Goal: Information Seeking & Learning: Learn about a topic

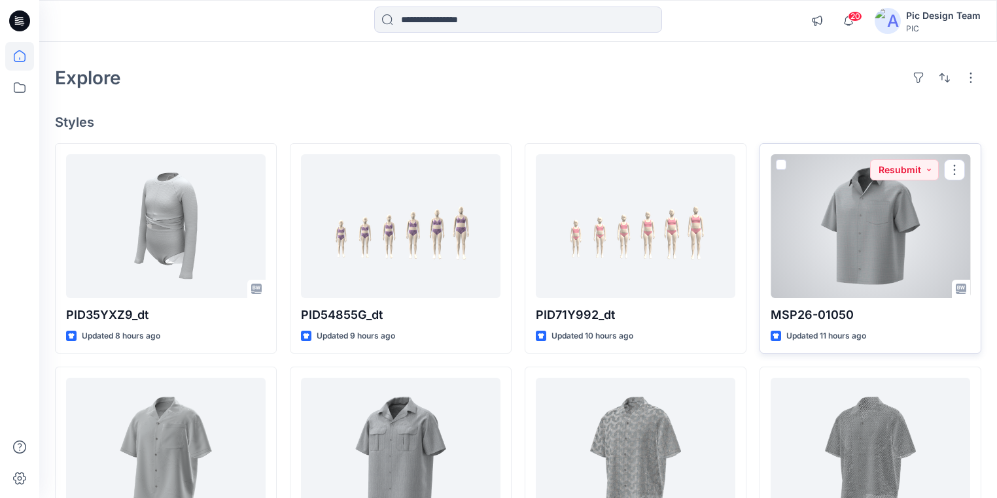
scroll to position [105, 0]
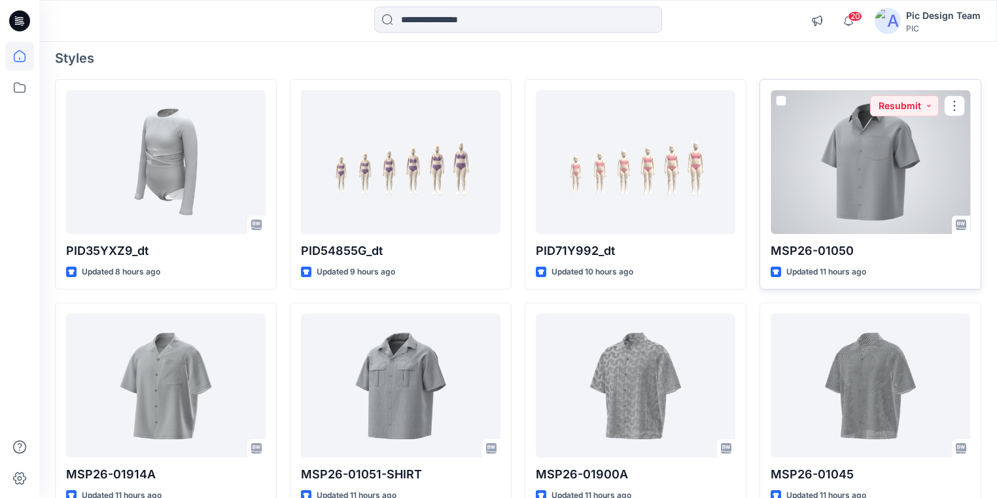
click at [861, 187] on div at bounding box center [870, 162] width 199 height 144
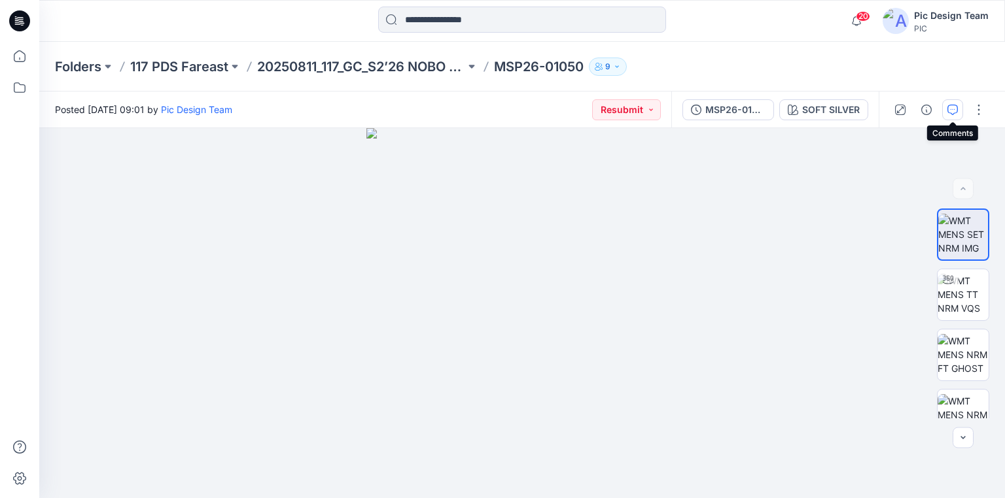
click at [950, 113] on icon "button" at bounding box center [952, 110] width 10 height 10
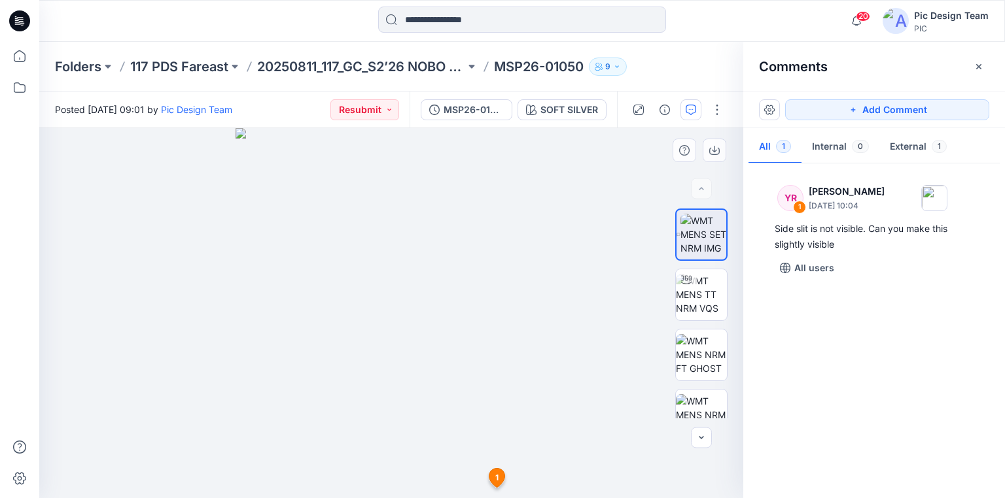
click at [184, 407] on div at bounding box center [391, 313] width 704 height 370
click at [476, 109] on div "MSP26-01050" at bounding box center [473, 110] width 60 height 14
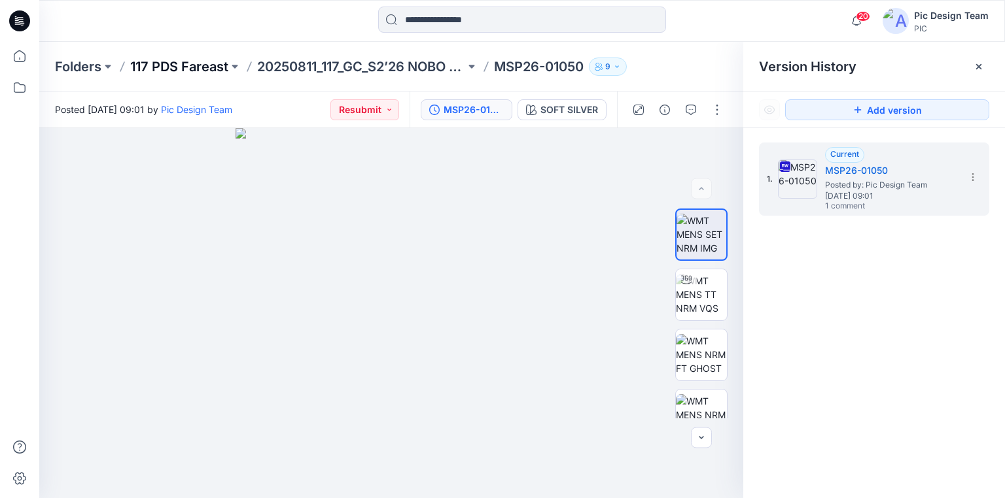
click at [180, 64] on p "117 PDS Fareast" at bounding box center [179, 67] width 98 height 18
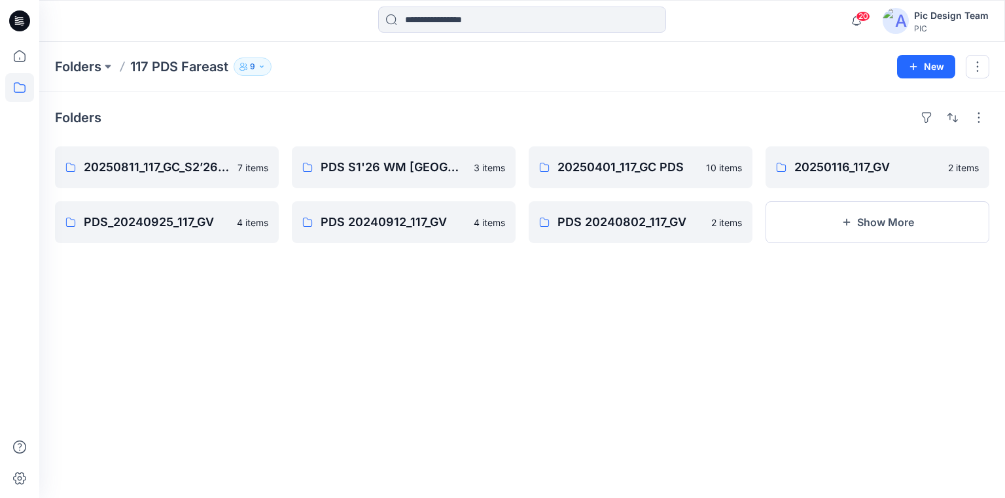
click at [22, 21] on icon at bounding box center [19, 21] width 21 height 42
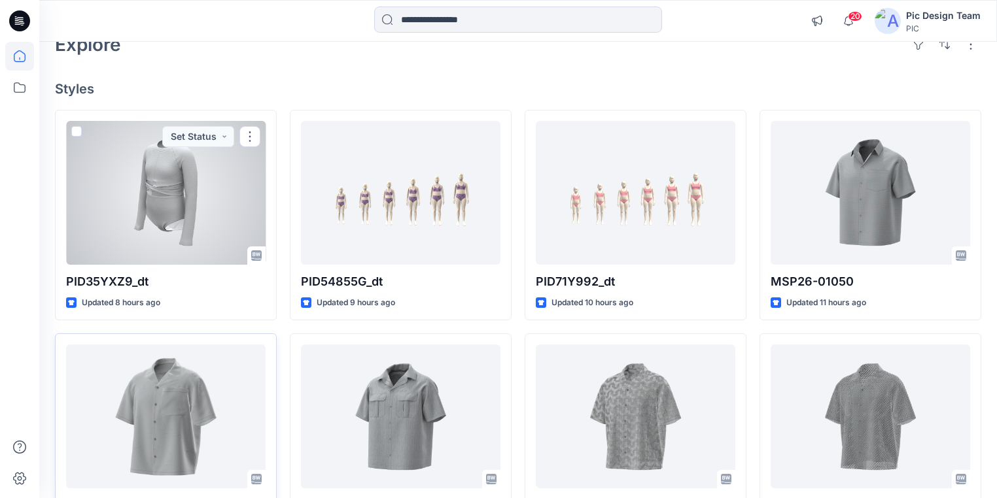
scroll to position [209, 0]
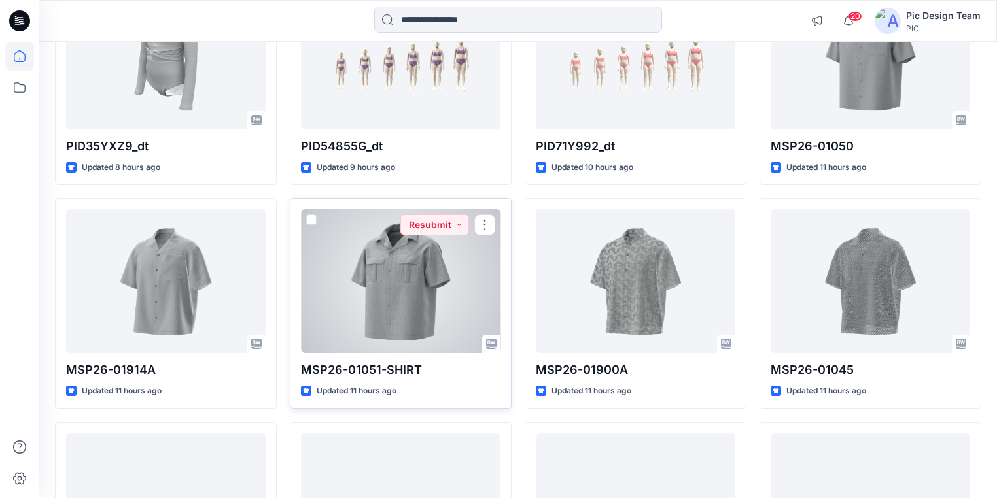
click at [356, 294] on div at bounding box center [400, 281] width 199 height 144
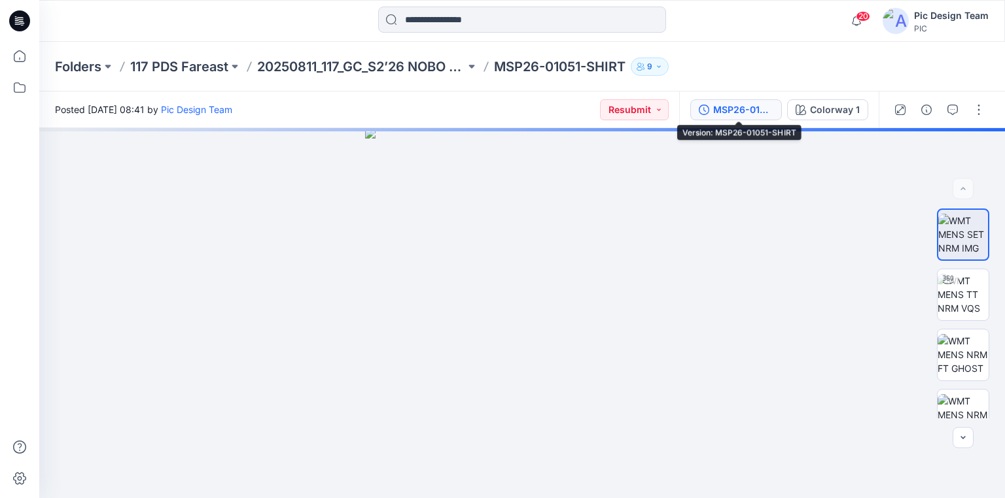
click at [747, 112] on div "MSP26-01051-SHIRT" at bounding box center [743, 110] width 60 height 14
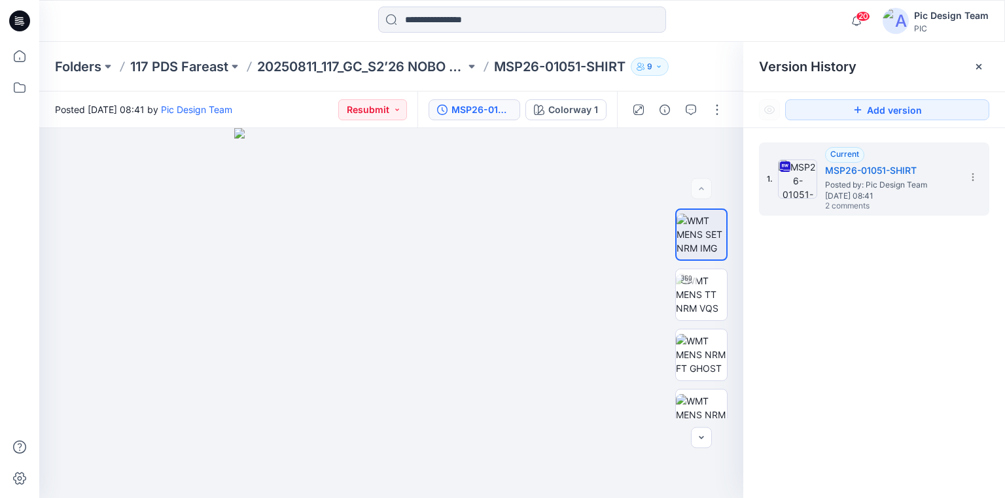
click at [26, 17] on icon at bounding box center [19, 20] width 21 height 21
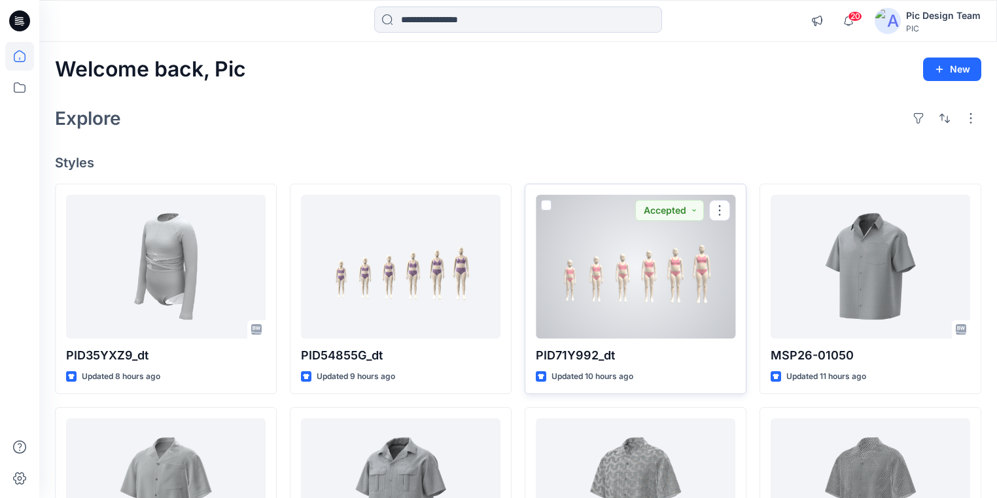
click at [608, 321] on div at bounding box center [635, 267] width 199 height 144
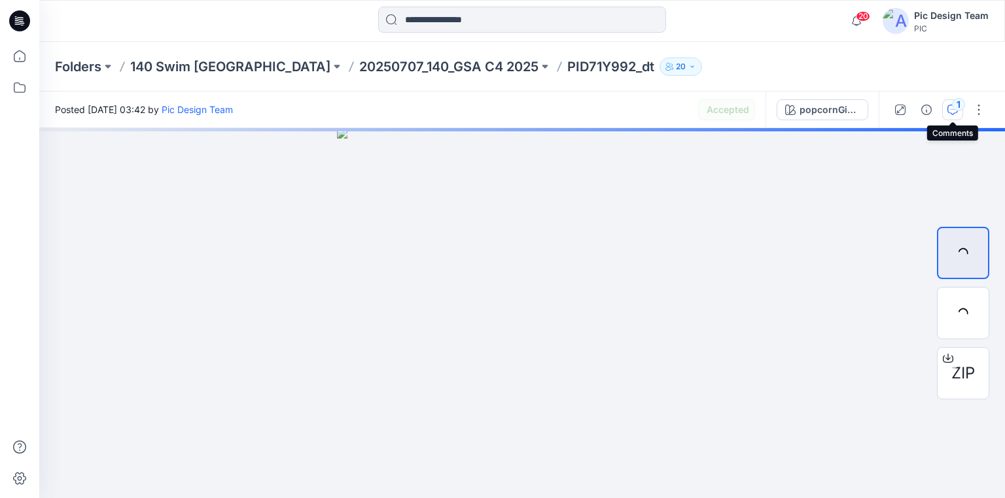
click at [950, 108] on icon "button" at bounding box center [952, 110] width 10 height 10
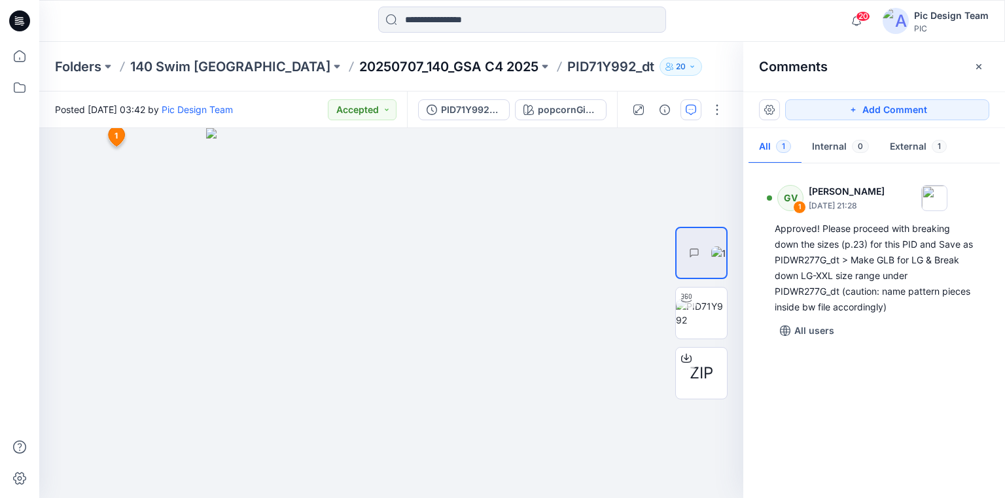
click at [376, 63] on p "20250707_140_GSA C4 2025" at bounding box center [448, 67] width 179 height 18
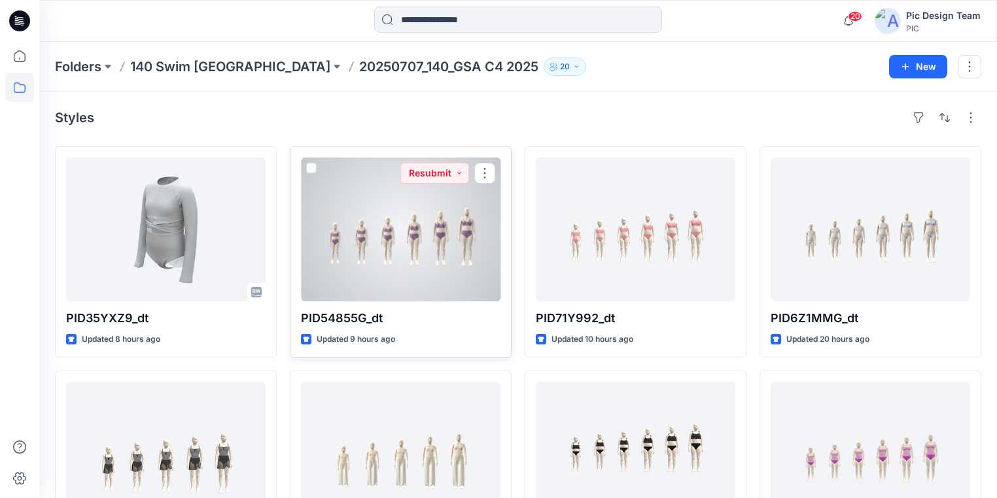
click at [392, 285] on div at bounding box center [400, 230] width 199 height 144
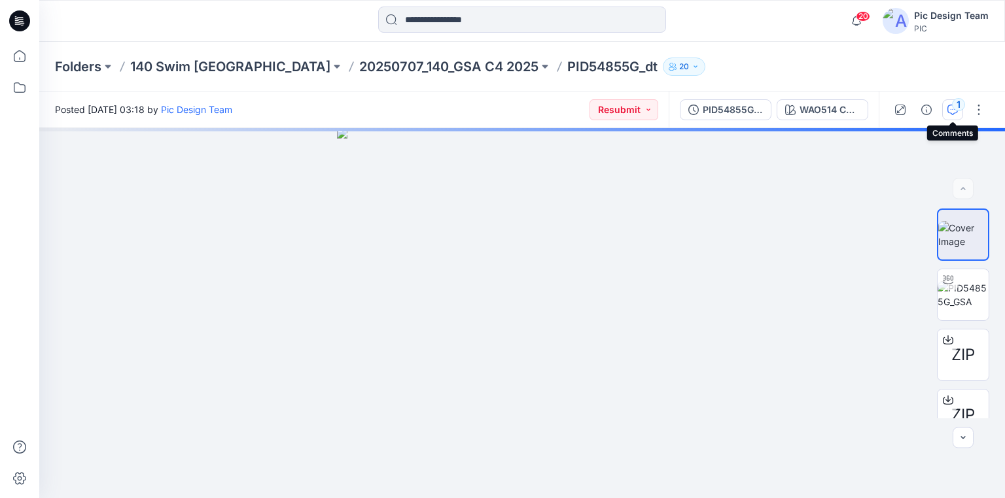
click at [949, 107] on icon "button" at bounding box center [952, 110] width 10 height 10
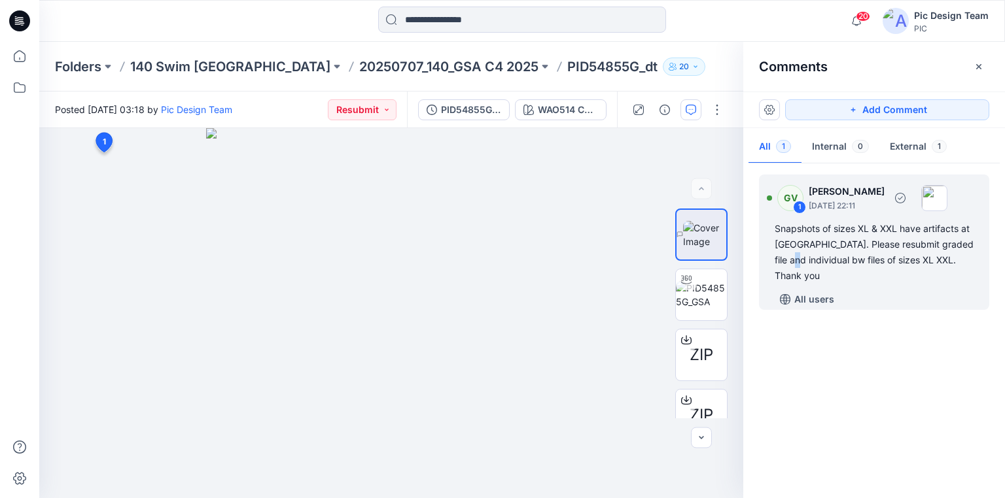
click at [800, 252] on div "Snapshots of sizes XL & XXL have artifacts at key hole. Please resubmit graded …" at bounding box center [873, 252] width 199 height 63
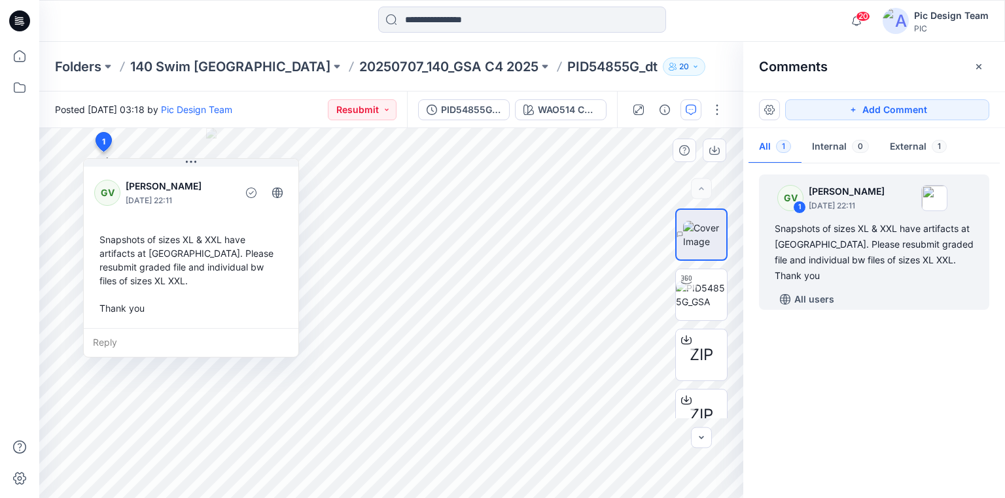
click at [131, 304] on div "Snapshots of sizes XL & XXL have artifacts at key hole. Please resubmit graded …" at bounding box center [191, 274] width 194 height 93
click at [107, 338] on div "Reply" at bounding box center [191, 342] width 215 height 29
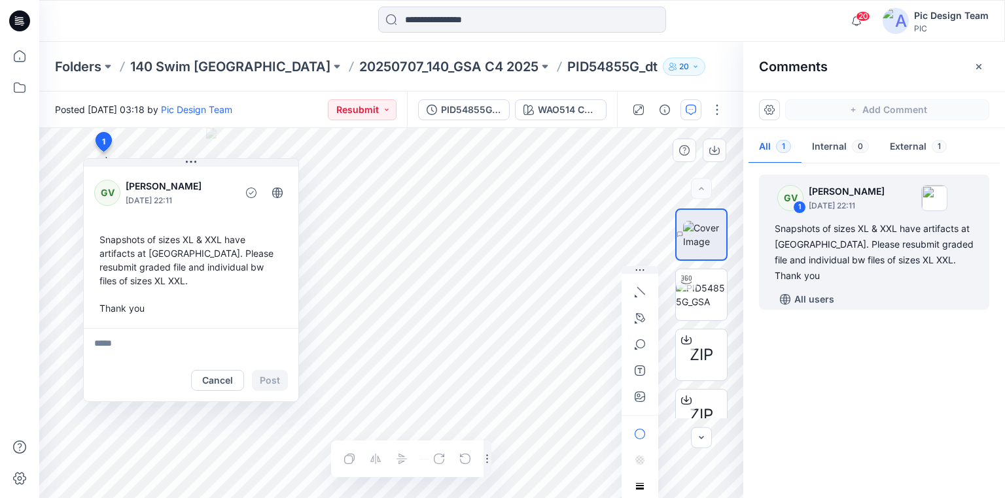
click at [118, 307] on div "Snapshots of sizes XL & XXL have artifacts at key hole. Please resubmit graded …" at bounding box center [191, 274] width 194 height 93
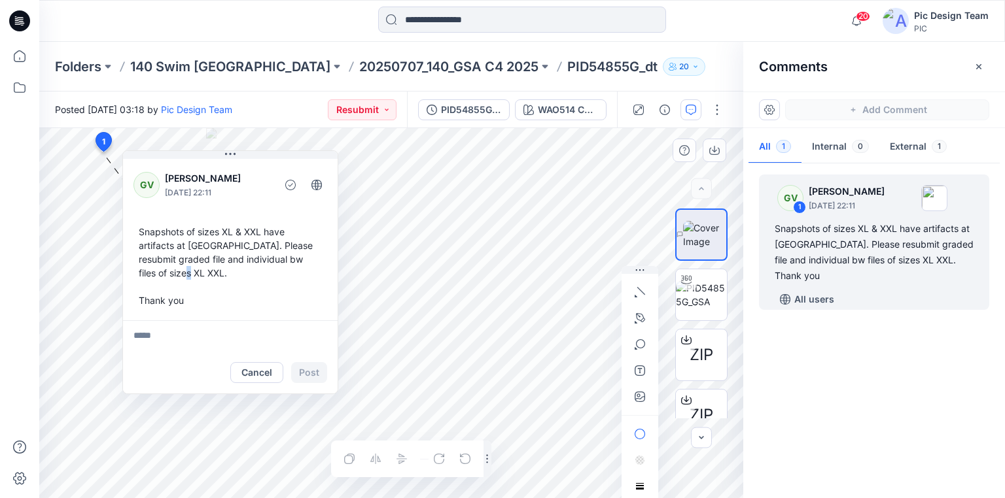
drag, startPoint x: 131, startPoint y: 283, endPoint x: 253, endPoint y: 297, distance: 123.2
click at [253, 297] on div "Snapshots of sizes XL & XXL have artifacts at key hole. Please resubmit graded …" at bounding box center [230, 266] width 194 height 93
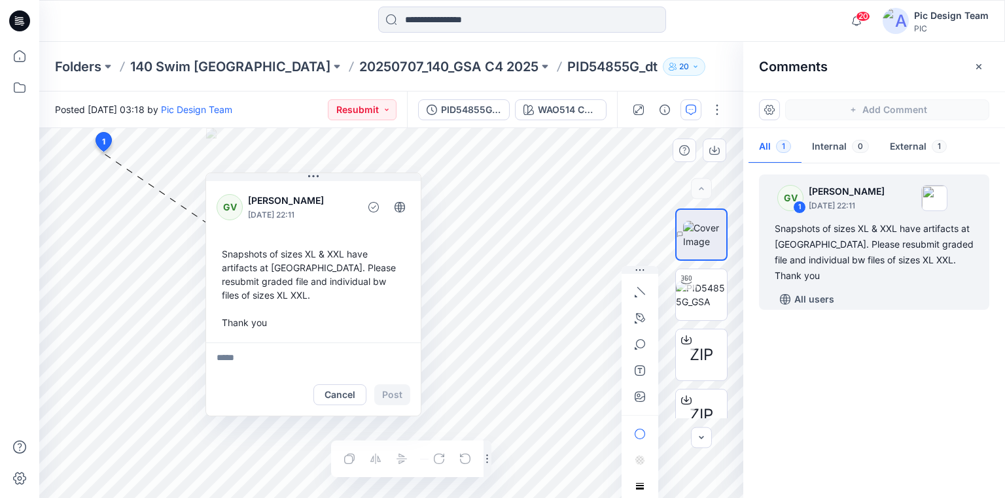
click at [224, 253] on div "Snapshots of sizes XL & XXL have artifacts at key hole. Please resubmit graded …" at bounding box center [314, 288] width 194 height 93
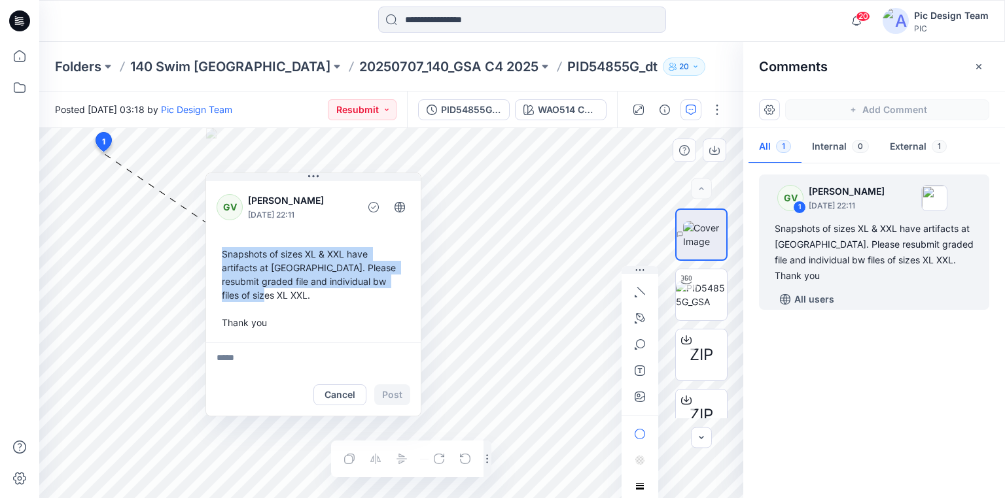
click at [249, 297] on div "Snapshots of sizes XL & XXL have artifacts at key hole. Please resubmit graded …" at bounding box center [314, 288] width 194 height 93
copy div "Snapshots of sizes XL & XXL have artifacts at key hole. Please resubmit graded …"
click at [382, 69] on p "20250707_140_GSA C4 2025" at bounding box center [448, 67] width 179 height 18
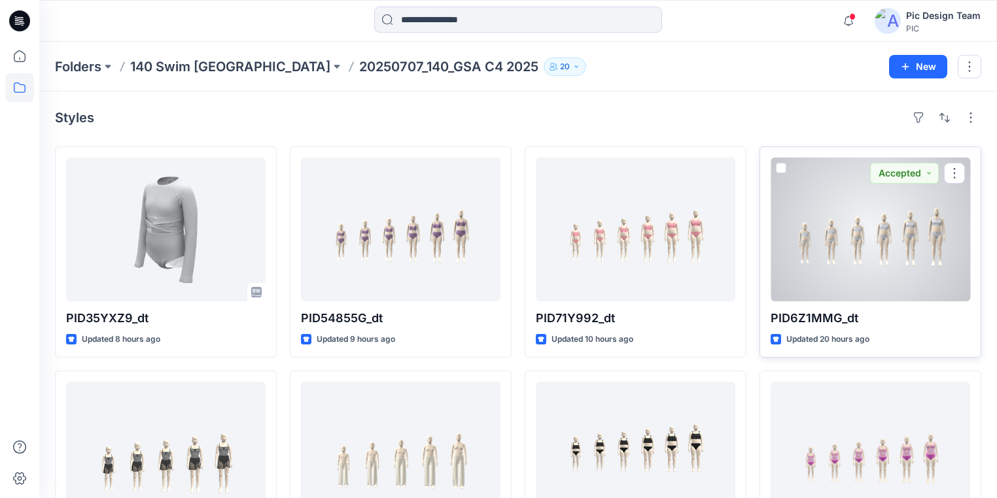
click at [826, 248] on div at bounding box center [870, 230] width 199 height 144
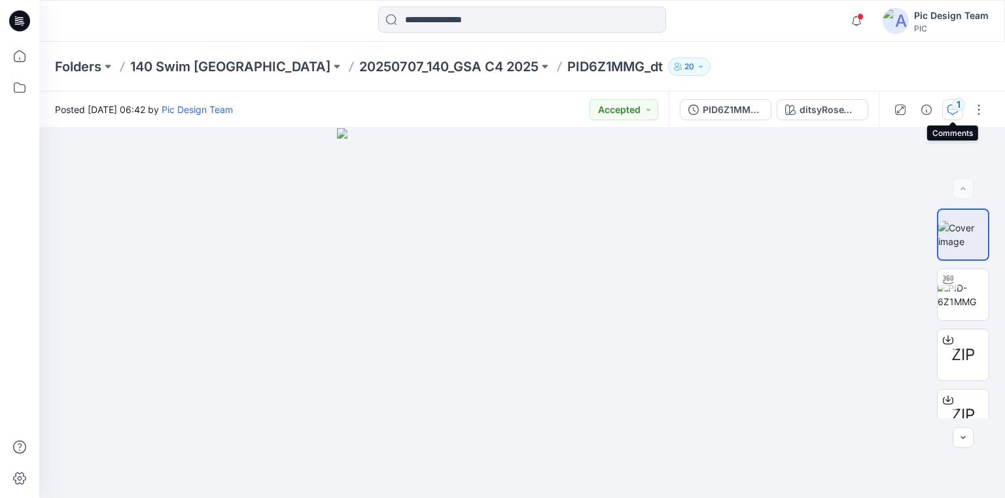
click at [956, 107] on div "1" at bounding box center [958, 104] width 13 height 13
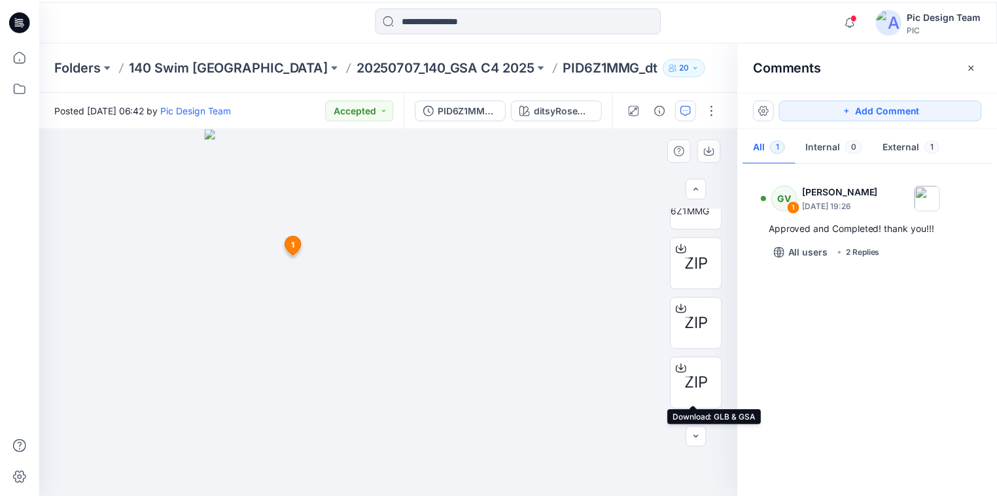
scroll to position [203, 0]
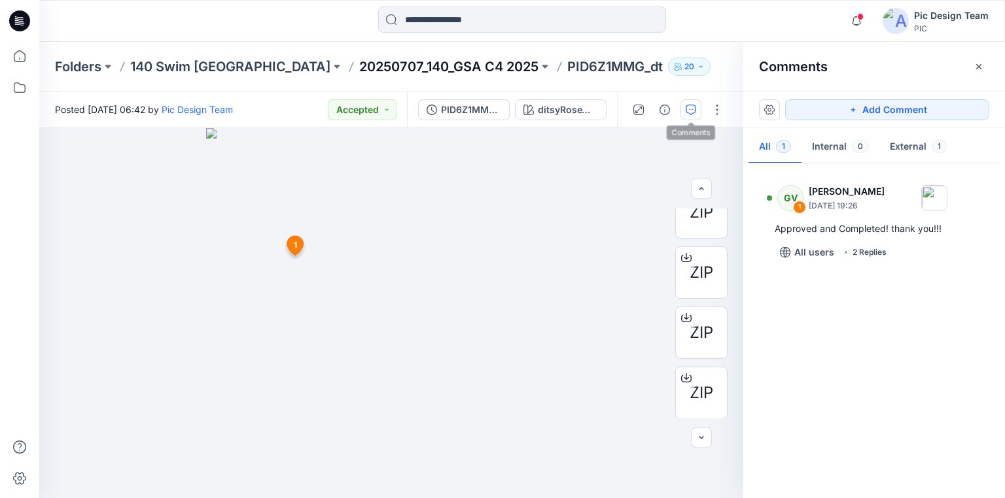
click at [359, 63] on p "20250707_140_GSA C4 2025" at bounding box center [448, 67] width 179 height 18
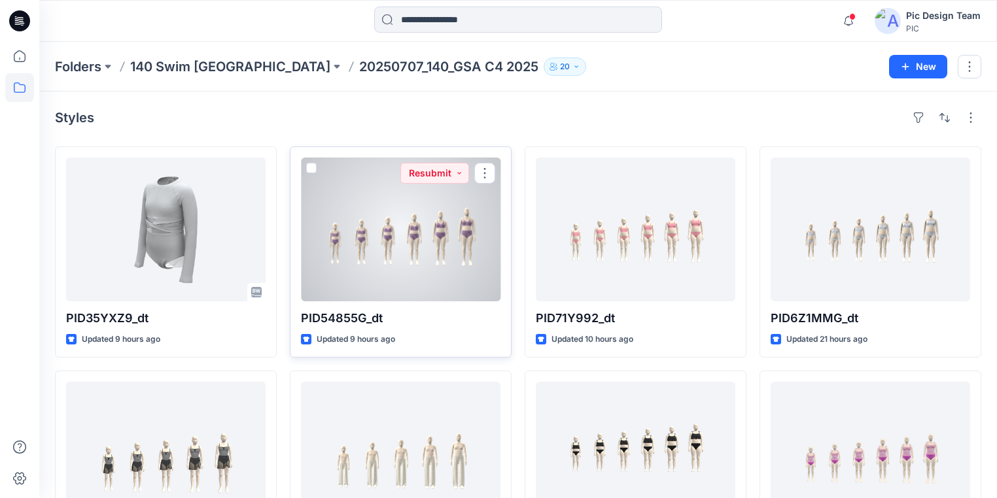
click at [418, 269] on div at bounding box center [400, 230] width 199 height 144
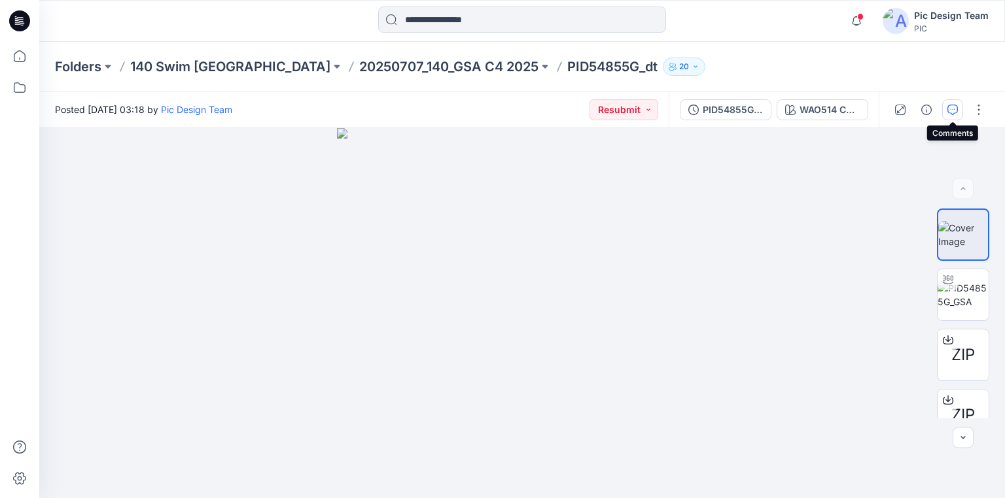
click at [954, 109] on icon "button" at bounding box center [952, 109] width 5 height 1
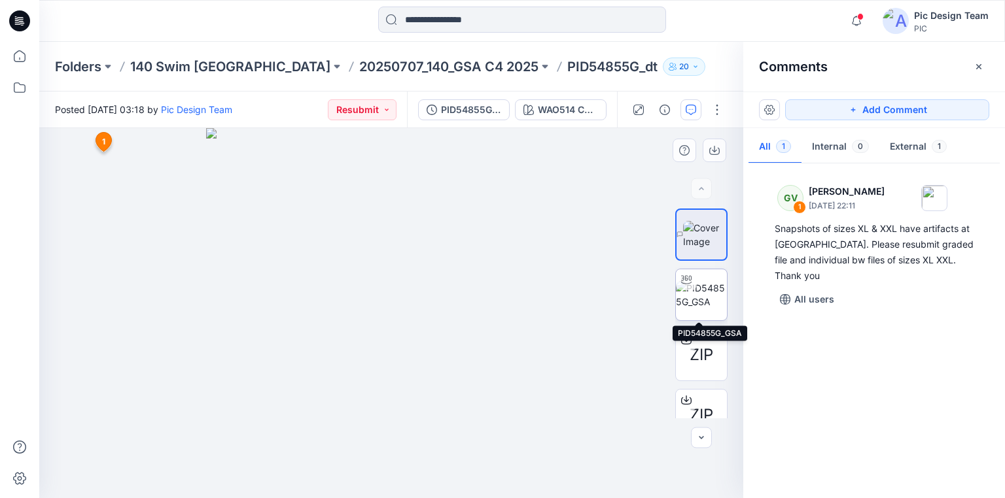
click at [693, 293] on img at bounding box center [701, 294] width 51 height 27
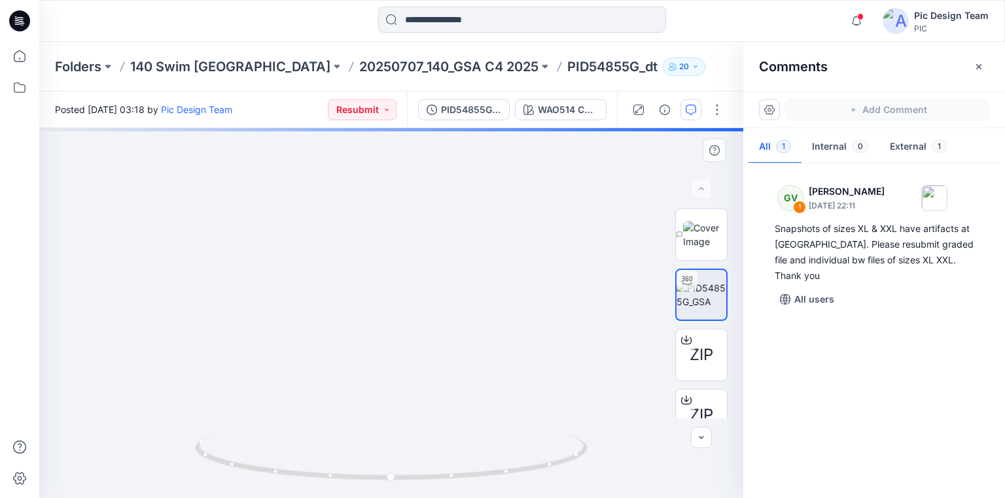
drag, startPoint x: 589, startPoint y: 320, endPoint x: 338, endPoint y: 280, distance: 253.7
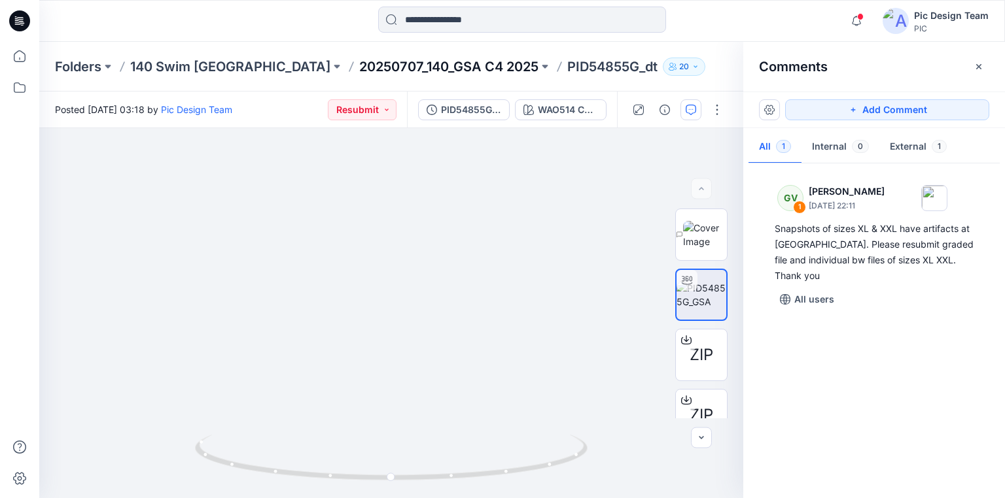
click at [359, 63] on p "20250707_140_GSA C4 2025" at bounding box center [448, 67] width 179 height 18
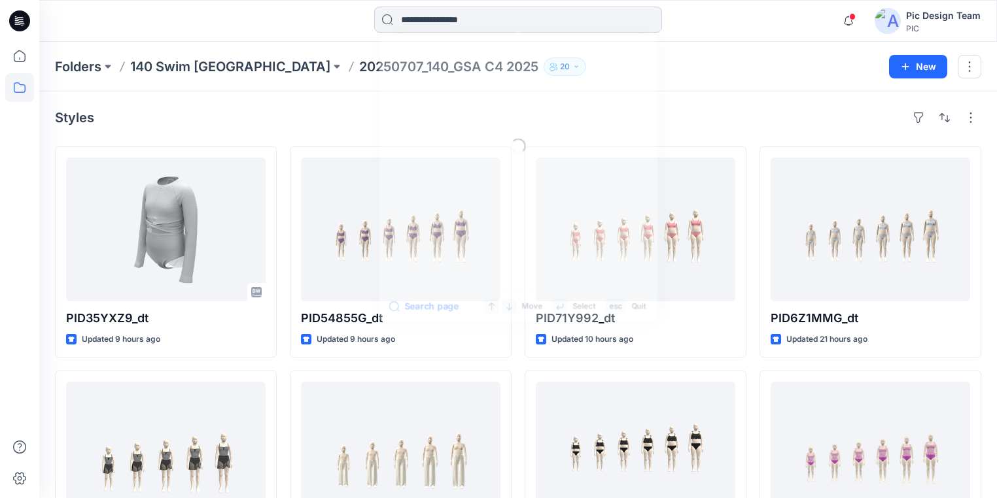
click at [430, 17] on input at bounding box center [518, 20] width 288 height 26
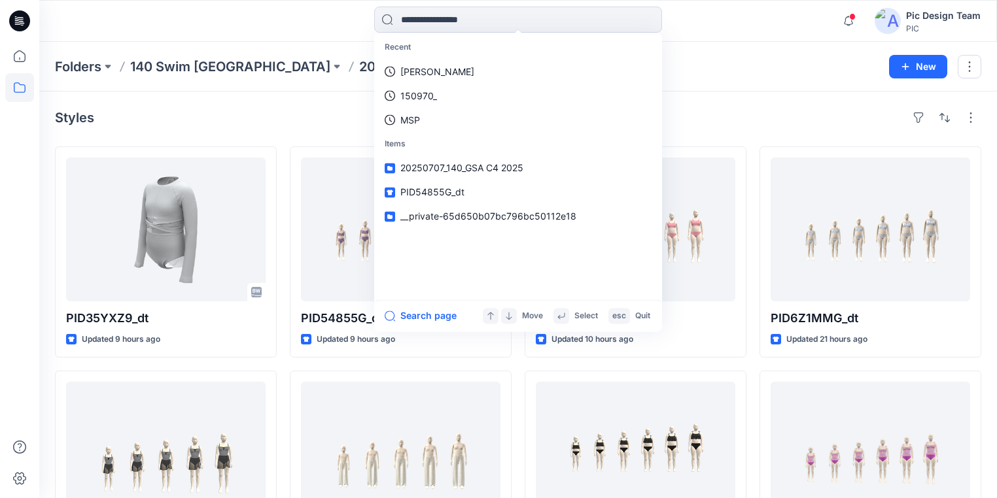
click at [706, 64] on div "Folders 140 Swim USA 20250707_140_GSA C4 2025 20" at bounding box center [467, 67] width 824 height 18
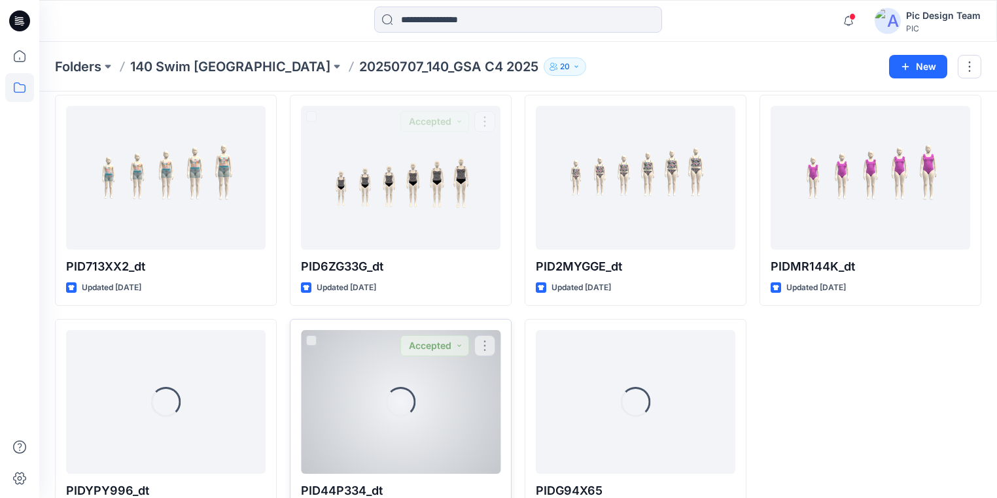
scroll to position [545, 0]
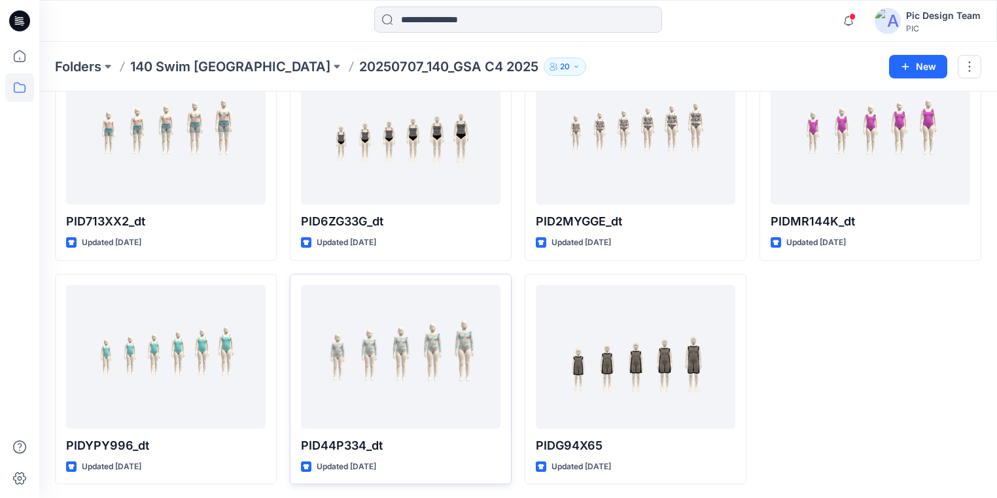
click at [856, 323] on div "PID6Z1MMG_dt Updated 21 hours ago PIDZ2YLL7_dt Updated 4 days ago PIDMR144K_dt …" at bounding box center [870, 43] width 222 height 883
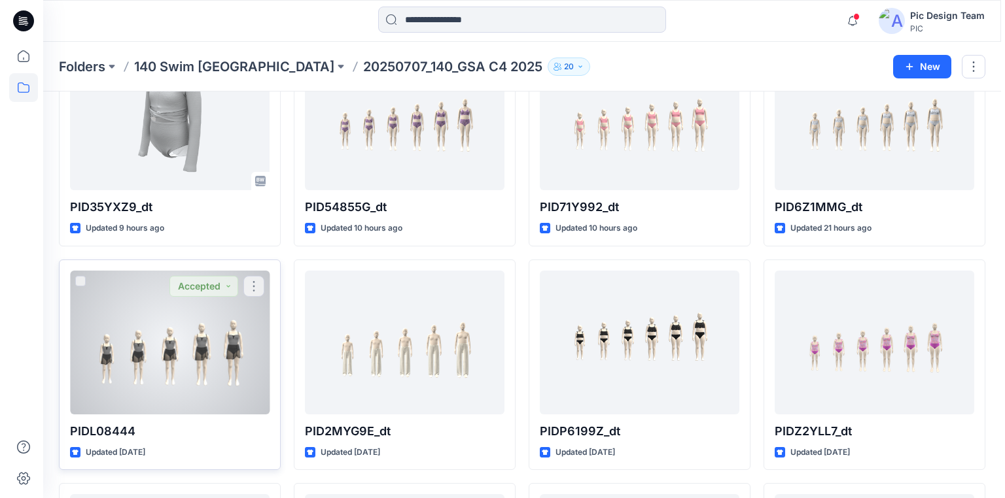
scroll to position [0, 0]
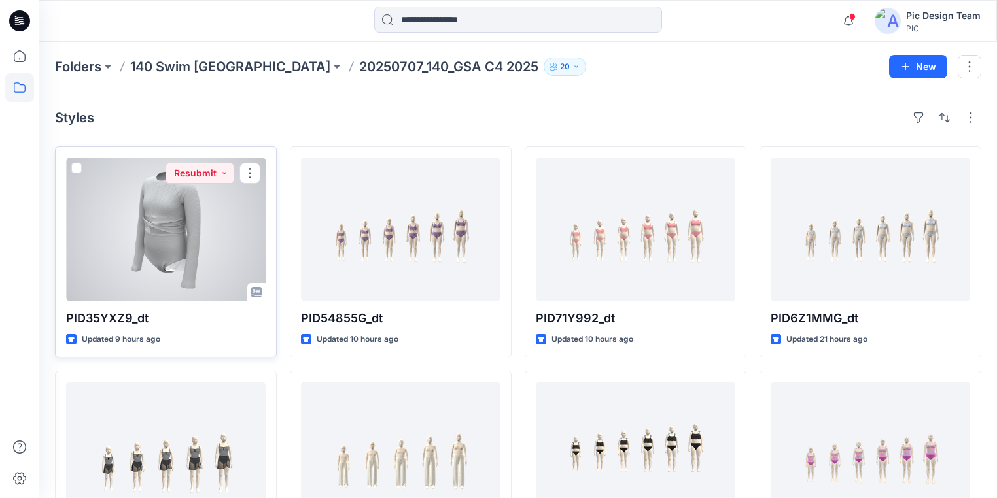
click at [213, 246] on div at bounding box center [165, 230] width 199 height 144
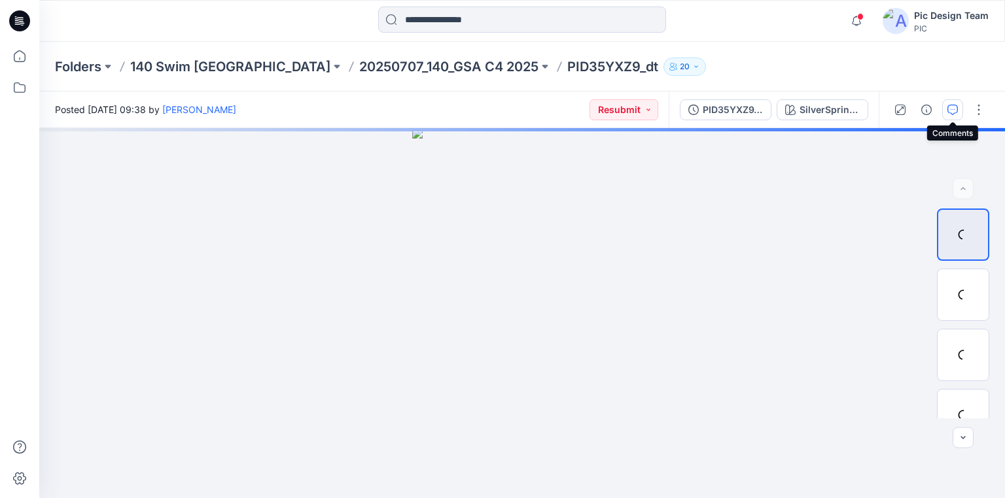
click at [952, 107] on icon "button" at bounding box center [952, 110] width 10 height 10
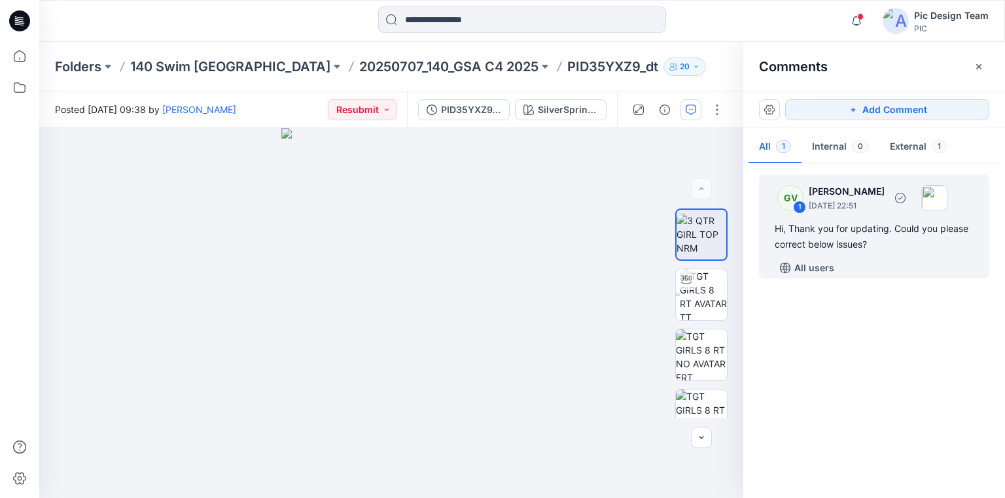
click at [846, 228] on div "Hi, Thank you for updating. Could you please correct below issues?" at bounding box center [873, 236] width 199 height 31
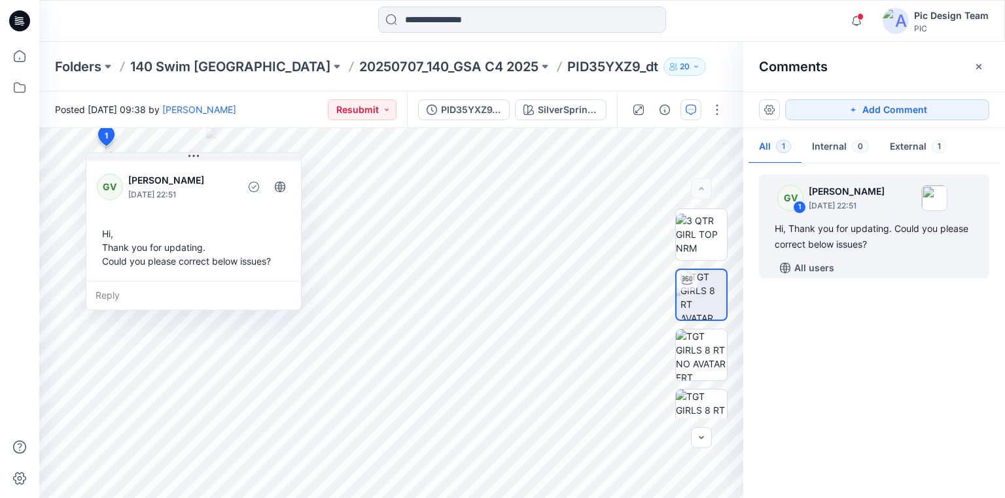
click at [818, 390] on div "GV 1 George Voulgaris August 15, 2025 22:51 Hi, Thank you for updating. Could y…" at bounding box center [874, 328] width 262 height 322
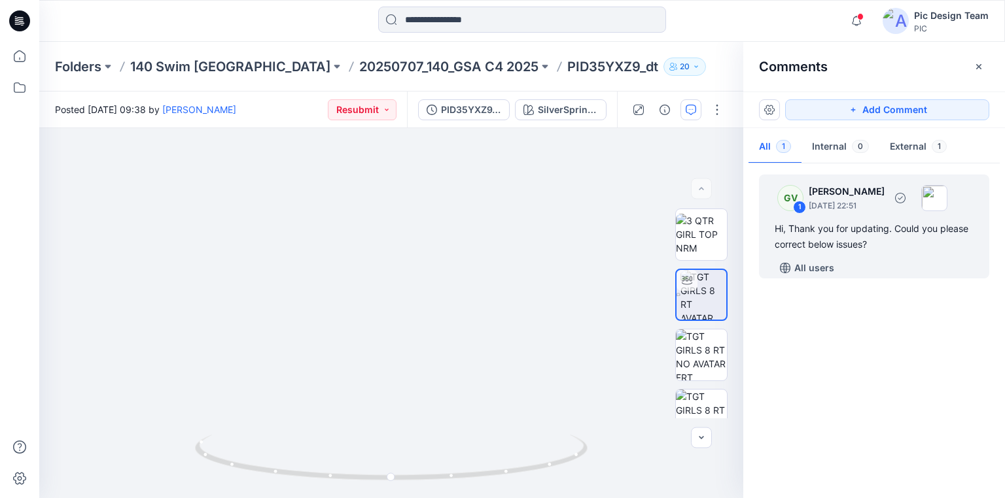
click at [831, 233] on div "Hi, Thank you for updating. Could you please correct below issues?" at bounding box center [873, 236] width 199 height 31
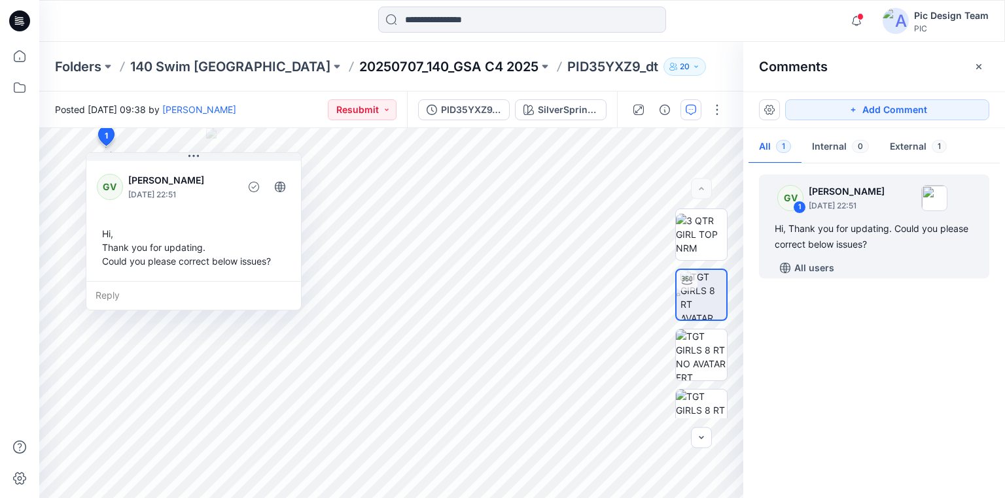
click at [359, 68] on p "20250707_140_GSA C4 2025" at bounding box center [448, 67] width 179 height 18
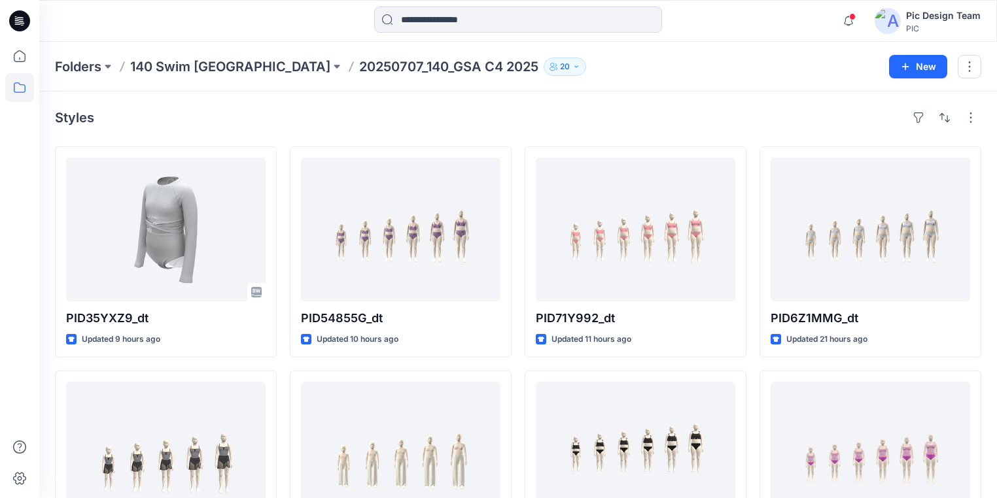
click at [347, 113] on div "Styles" at bounding box center [518, 117] width 926 height 21
click at [422, 23] on input at bounding box center [518, 20] width 288 height 26
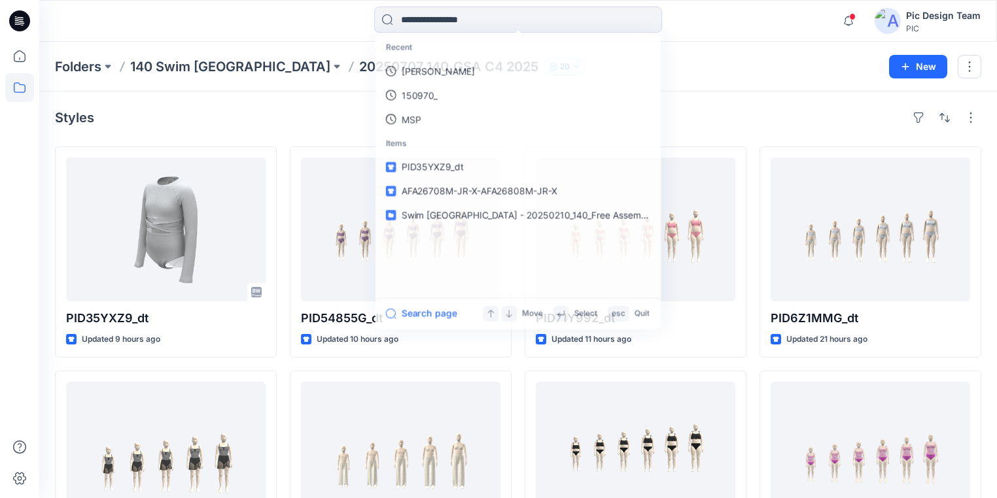
click at [332, 120] on div "Styles" at bounding box center [518, 117] width 926 height 21
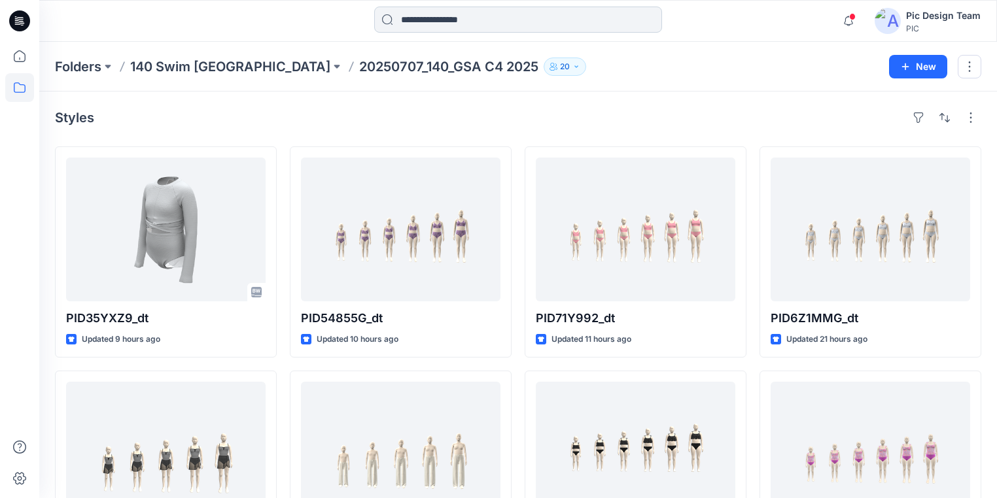
click at [453, 20] on input at bounding box center [518, 20] width 288 height 26
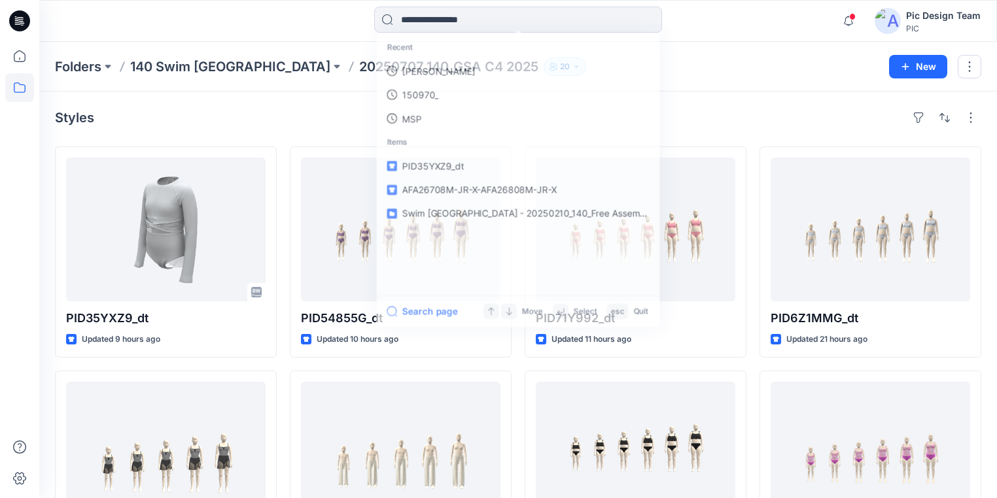
click at [286, 112] on div "Styles" at bounding box center [518, 117] width 926 height 21
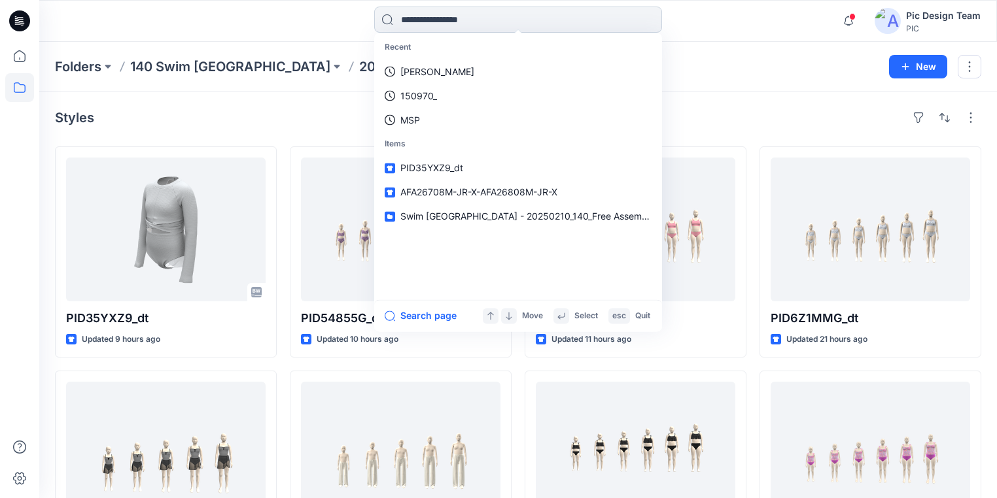
drag, startPoint x: 398, startPoint y: 20, endPoint x: 479, endPoint y: 27, distance: 82.1
click at [469, 26] on input at bounding box center [518, 20] width 288 height 26
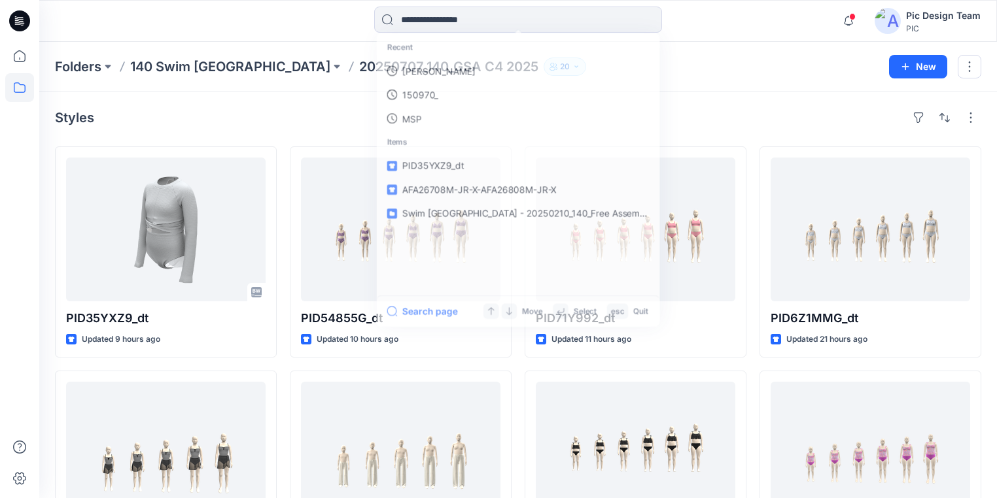
click at [696, 113] on div "Styles" at bounding box center [518, 117] width 926 height 21
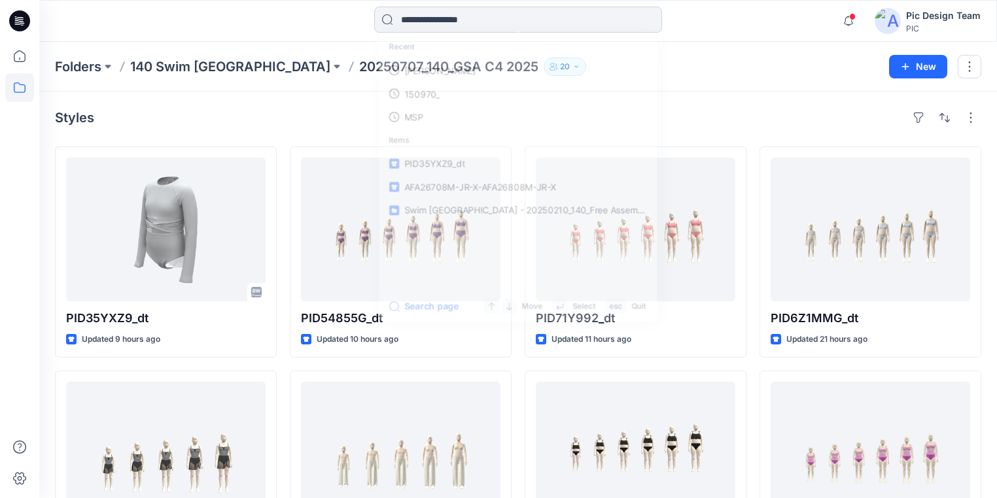
click at [430, 13] on input at bounding box center [518, 20] width 288 height 26
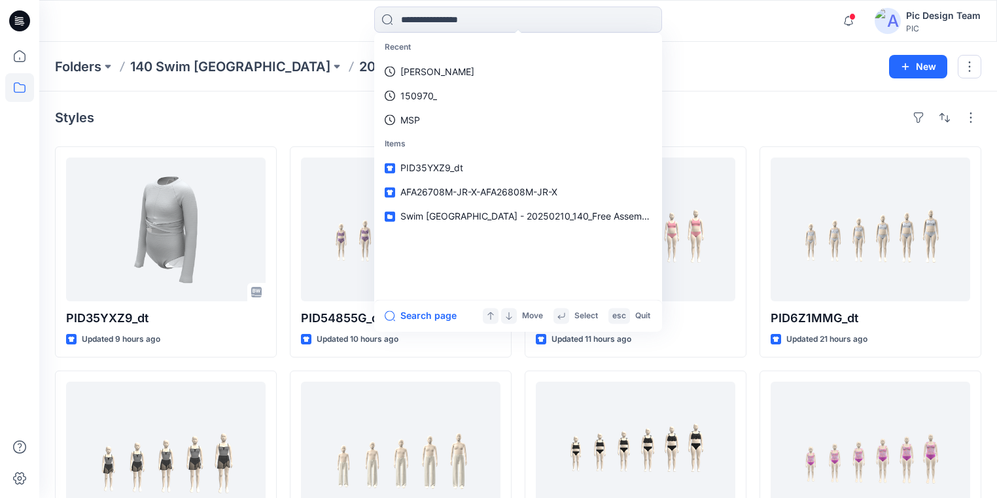
click at [299, 112] on div "Styles" at bounding box center [518, 117] width 926 height 21
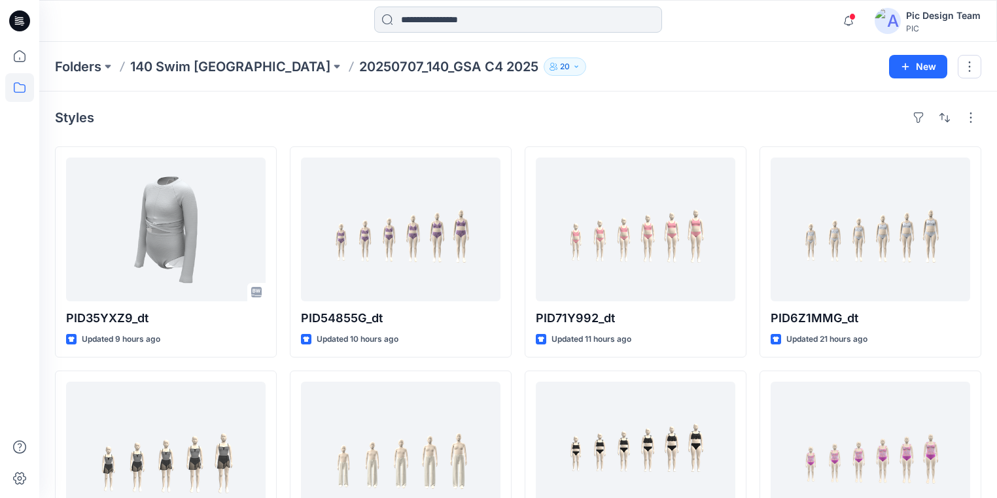
drag, startPoint x: 400, startPoint y: 14, endPoint x: 506, endPoint y: 14, distance: 106.0
click at [450, 14] on input at bounding box center [518, 20] width 288 height 26
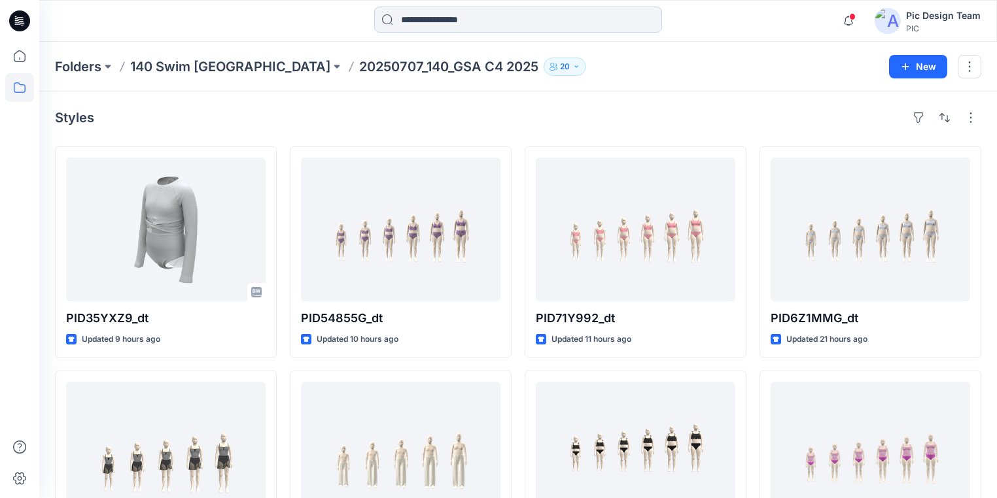
click at [419, 16] on input at bounding box center [518, 20] width 288 height 26
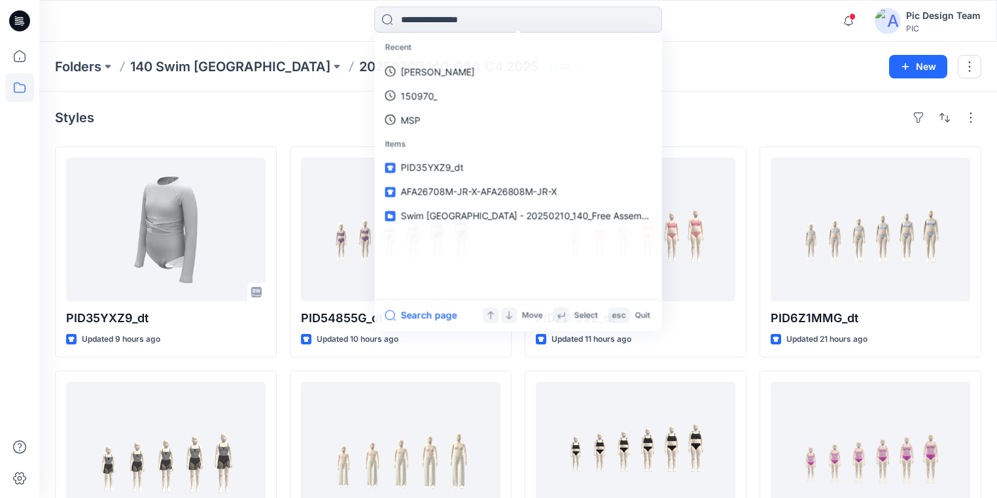
click at [264, 110] on div "Styles" at bounding box center [518, 117] width 926 height 21
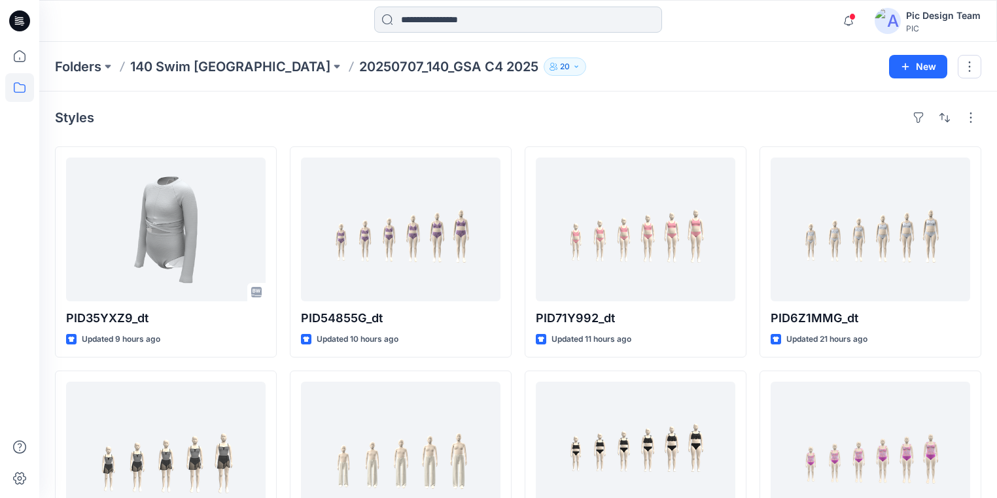
click at [442, 20] on input at bounding box center [518, 20] width 288 height 26
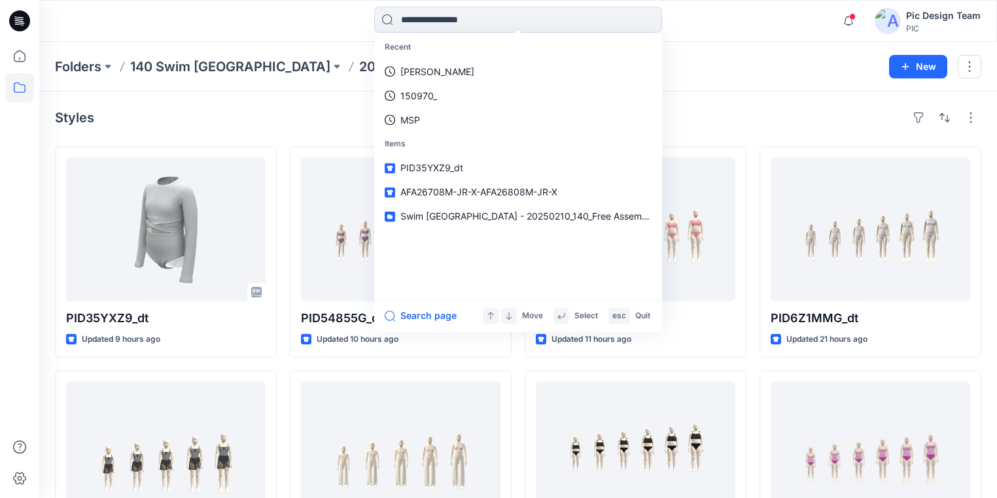
click at [327, 107] on div "Styles" at bounding box center [518, 117] width 926 height 21
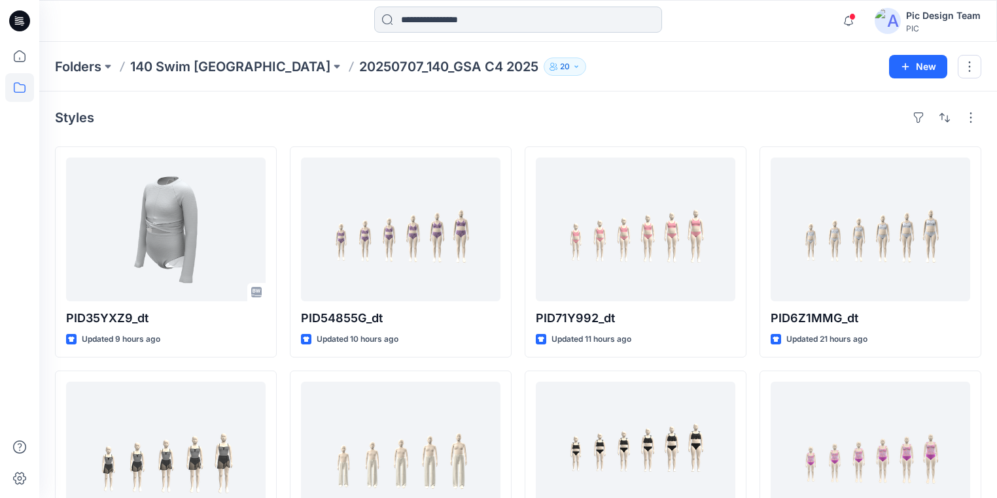
click at [435, 19] on input at bounding box center [518, 20] width 288 height 26
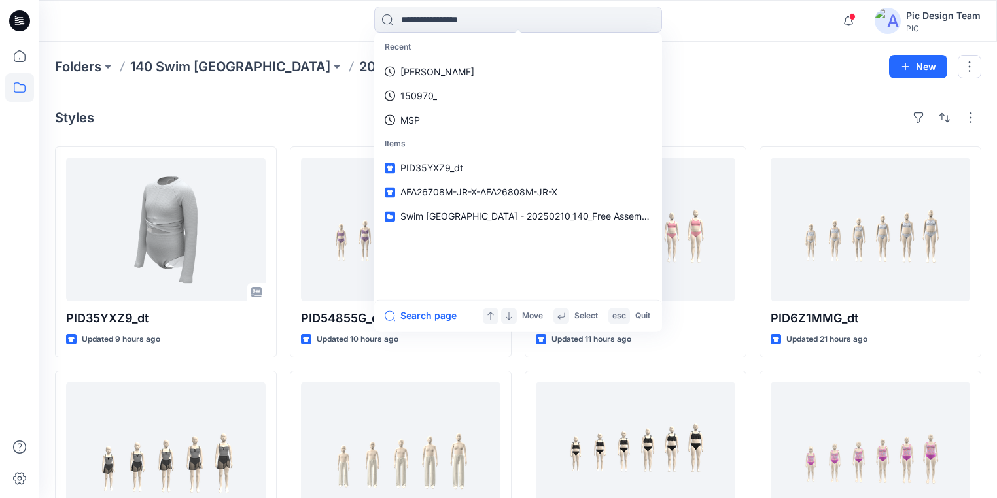
click at [328, 114] on div "Styles" at bounding box center [518, 117] width 926 height 21
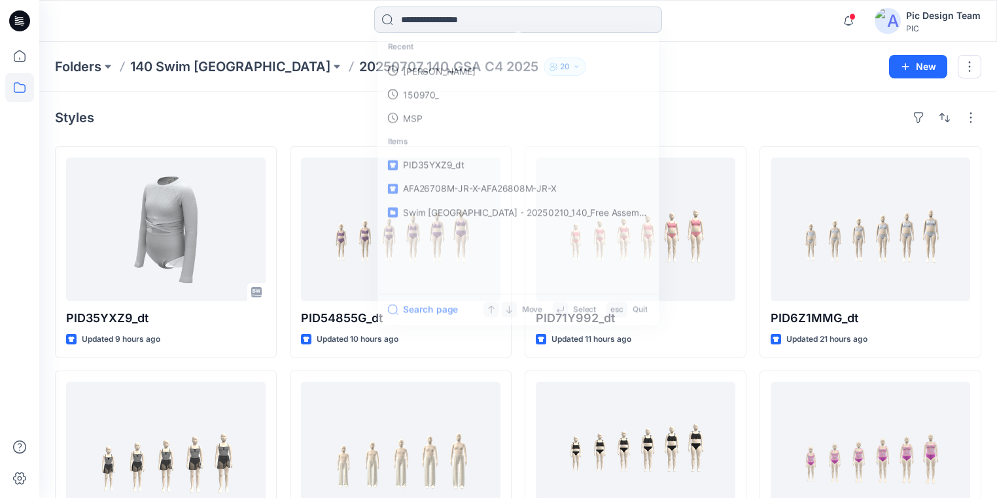
click at [400, 18] on input at bounding box center [518, 20] width 288 height 26
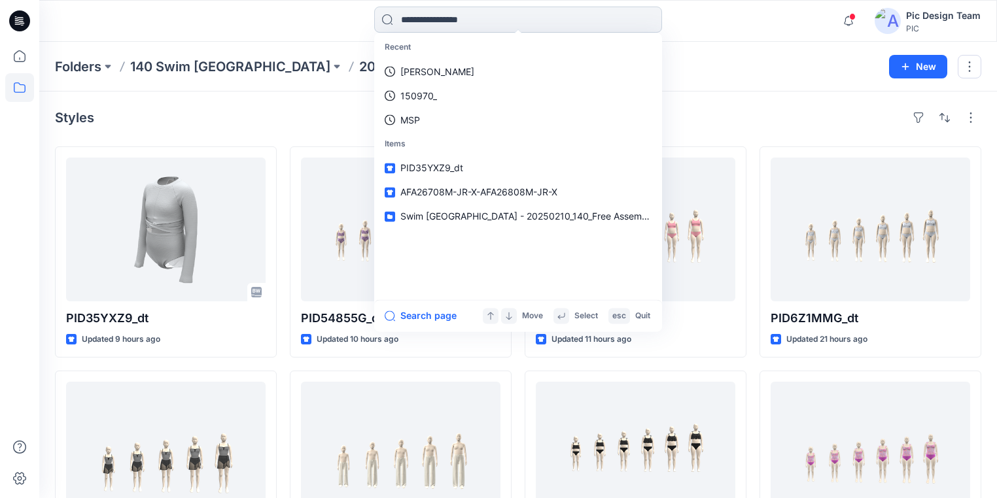
click at [447, 19] on input at bounding box center [518, 20] width 288 height 26
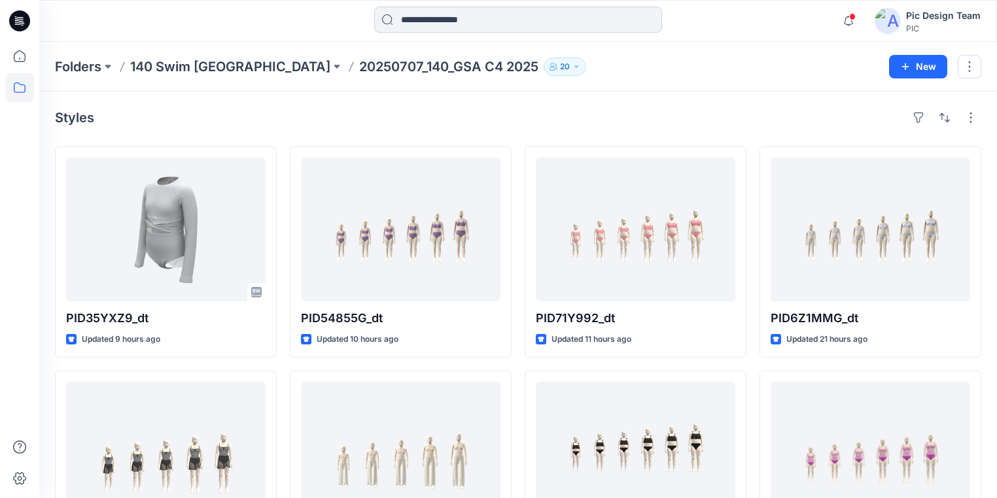
click at [450, 21] on input at bounding box center [518, 20] width 288 height 26
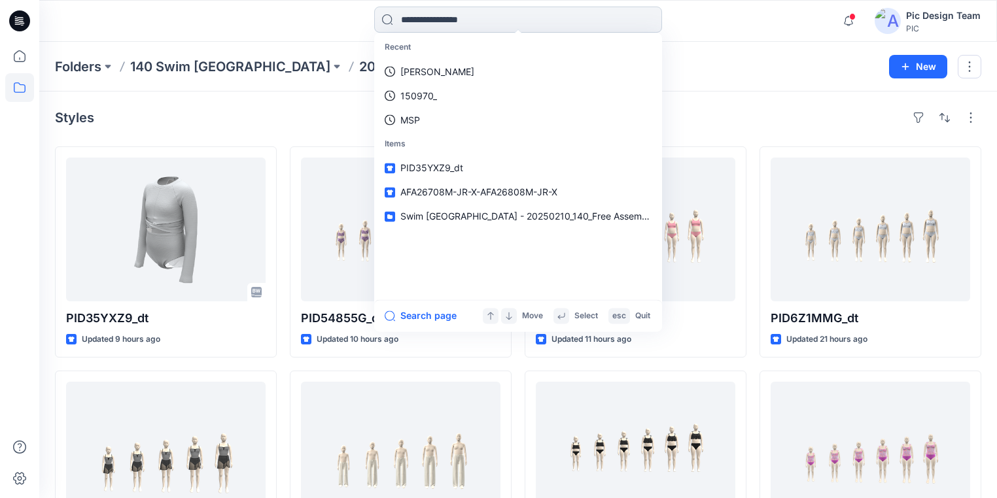
click at [487, 20] on input at bounding box center [518, 20] width 288 height 26
click at [425, 28] on input at bounding box center [518, 20] width 288 height 26
click at [420, 21] on input at bounding box center [518, 20] width 288 height 26
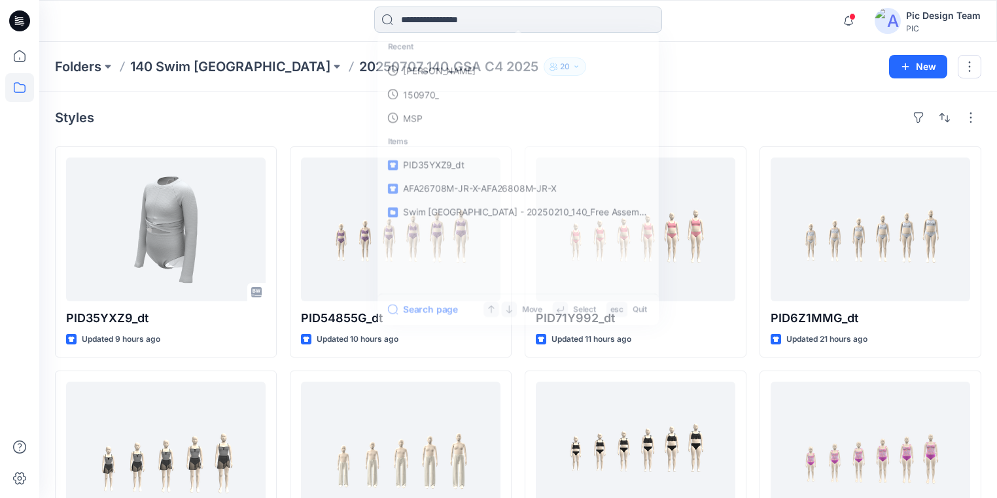
click at [397, 24] on input at bounding box center [518, 20] width 288 height 26
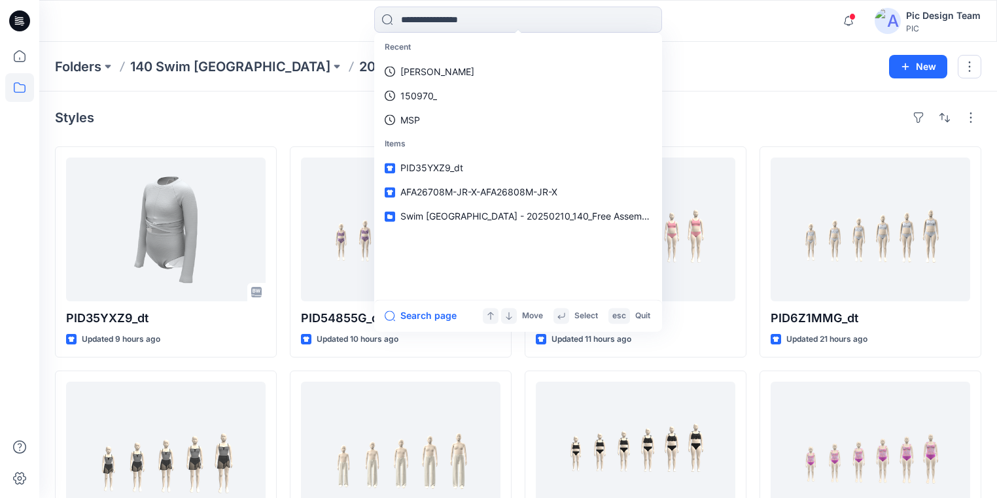
click at [315, 121] on div "Styles" at bounding box center [518, 117] width 926 height 21
click at [423, 15] on input at bounding box center [518, 20] width 288 height 26
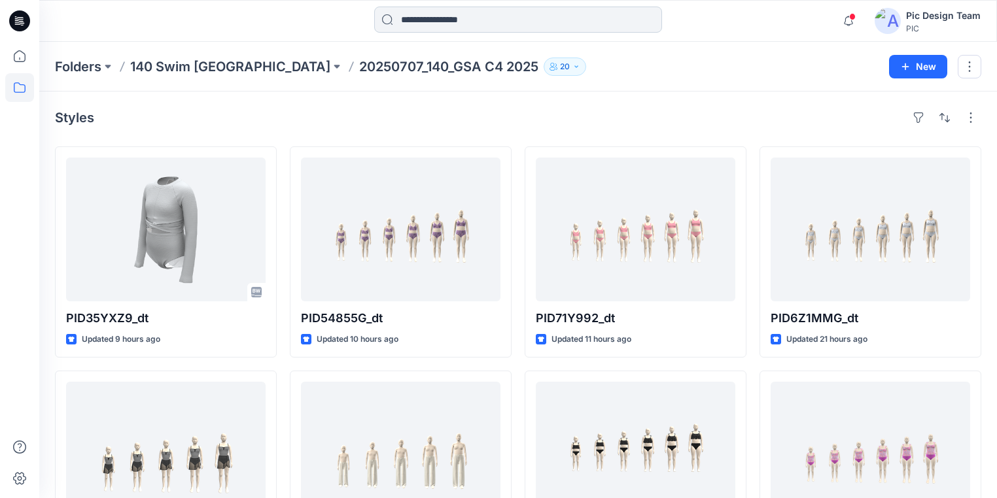
click at [460, 20] on input at bounding box center [518, 20] width 288 height 26
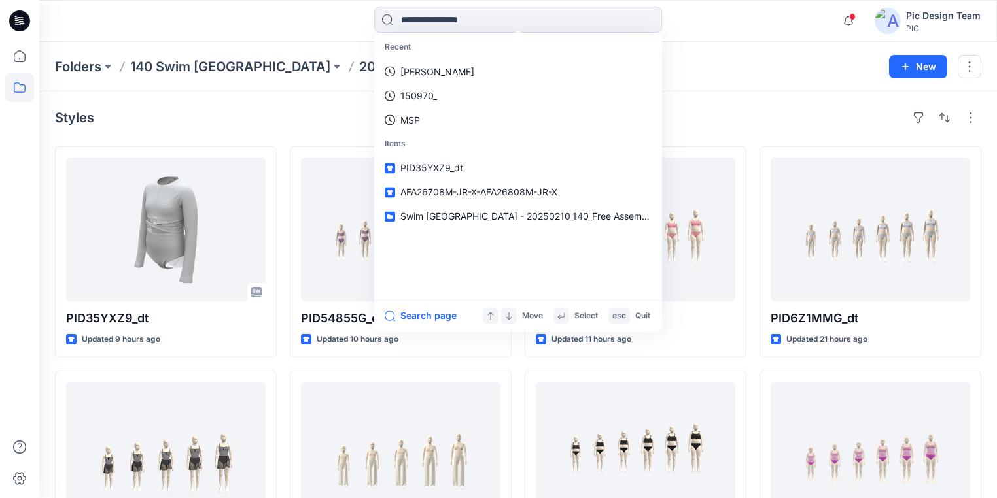
click at [343, 114] on div "Styles" at bounding box center [518, 117] width 926 height 21
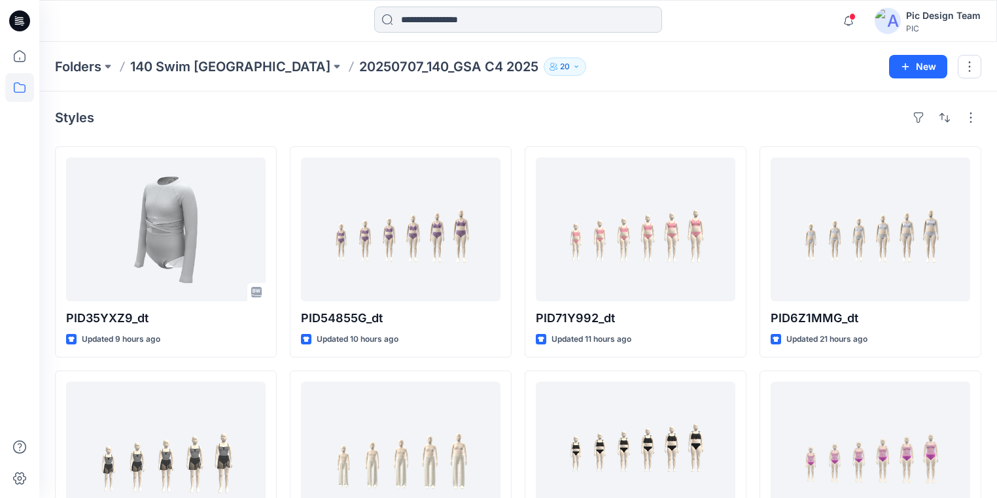
click at [401, 16] on input at bounding box center [518, 20] width 288 height 26
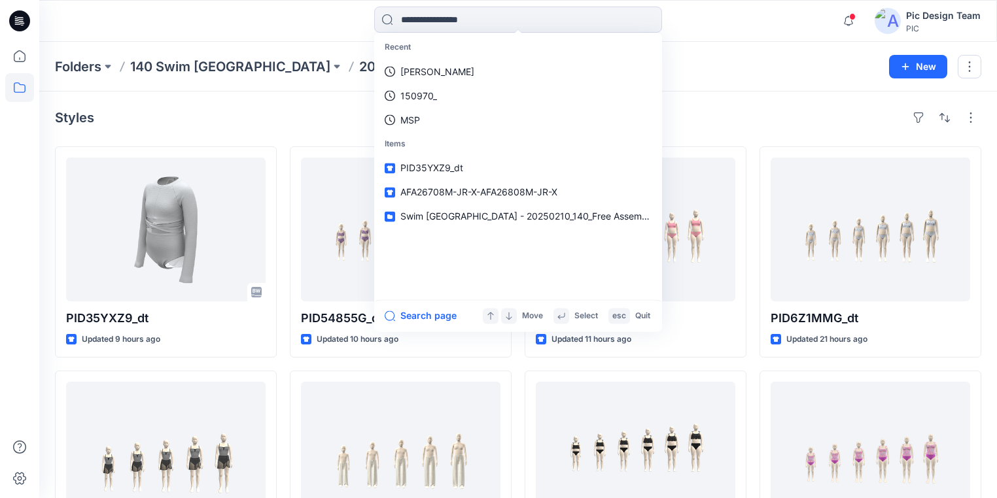
click at [710, 117] on div "Styles" at bounding box center [518, 117] width 926 height 21
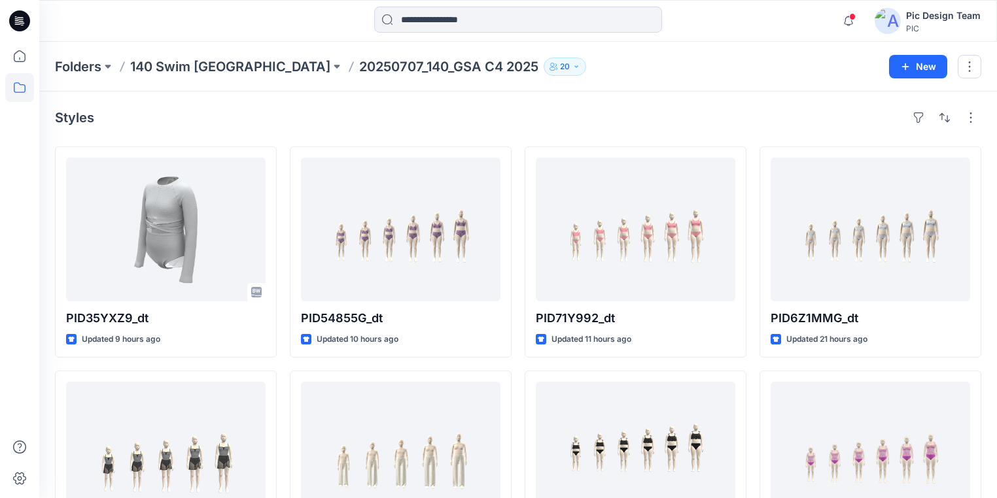
click at [493, 108] on div "Styles" at bounding box center [518, 117] width 926 height 21
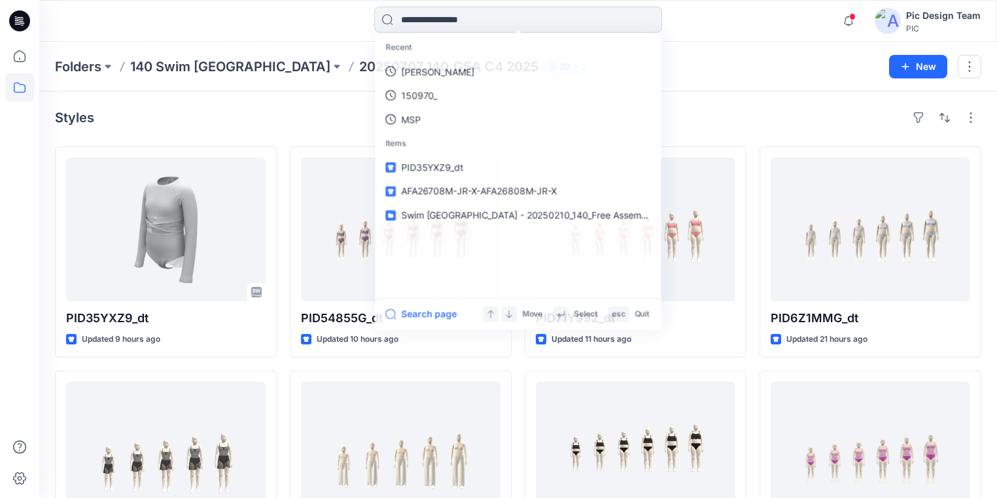
click at [423, 18] on input at bounding box center [518, 20] width 288 height 26
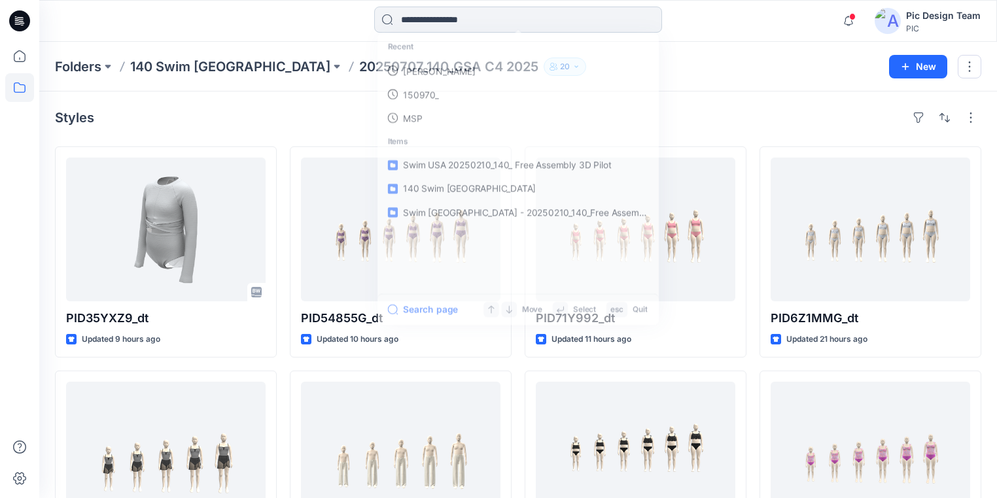
click at [448, 14] on input at bounding box center [518, 20] width 288 height 26
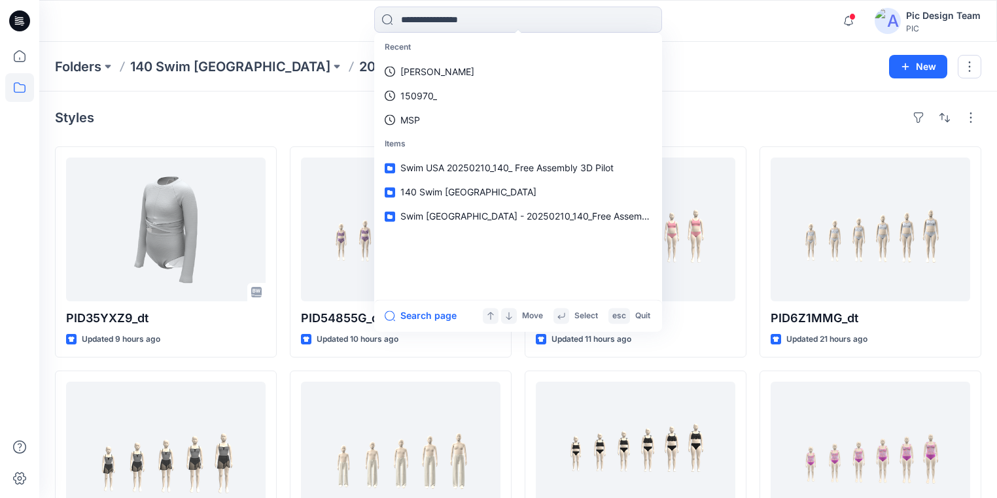
click at [410, 18] on input at bounding box center [518, 20] width 288 height 26
click at [788, 115] on div "Styles" at bounding box center [518, 117] width 926 height 21
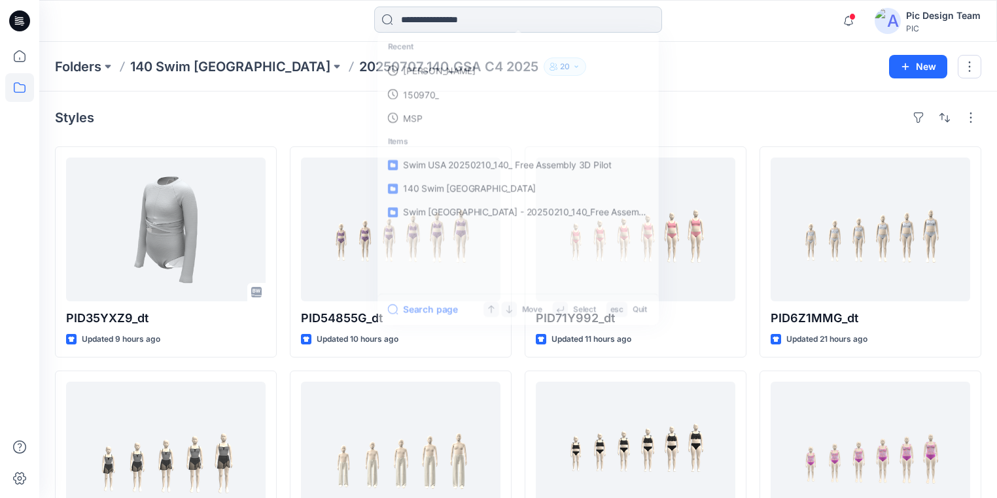
click at [475, 21] on input at bounding box center [518, 20] width 288 height 26
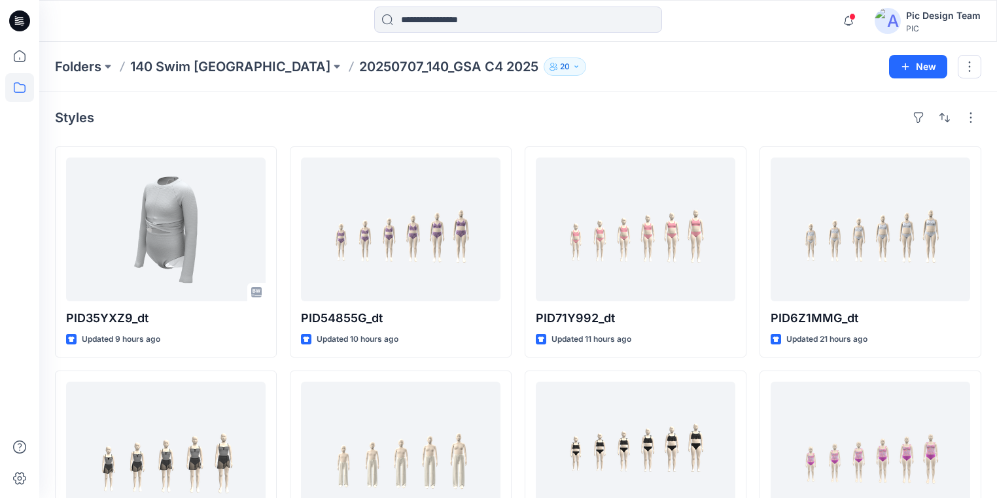
click at [311, 113] on div "Styles" at bounding box center [518, 117] width 926 height 21
click at [411, 18] on input at bounding box center [518, 20] width 288 height 26
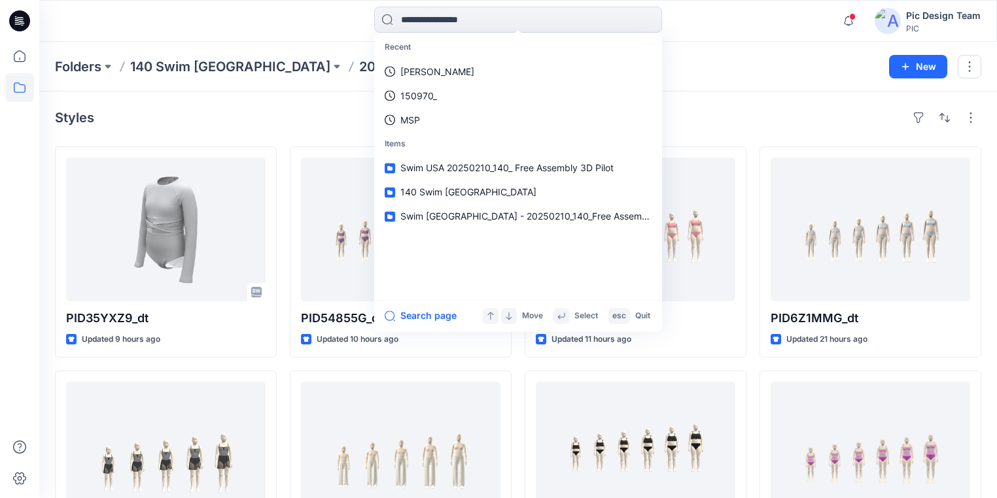
click at [326, 110] on div "Styles" at bounding box center [518, 117] width 926 height 21
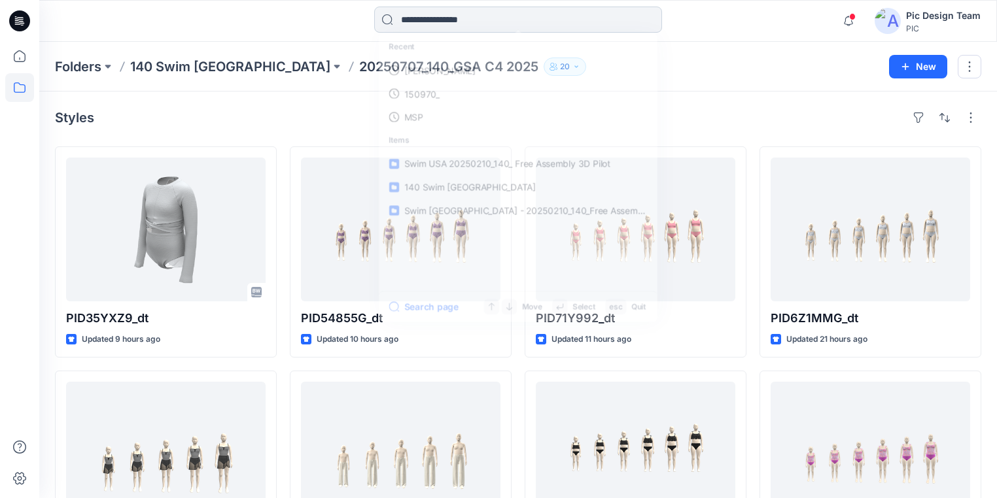
click at [410, 20] on input at bounding box center [518, 20] width 288 height 26
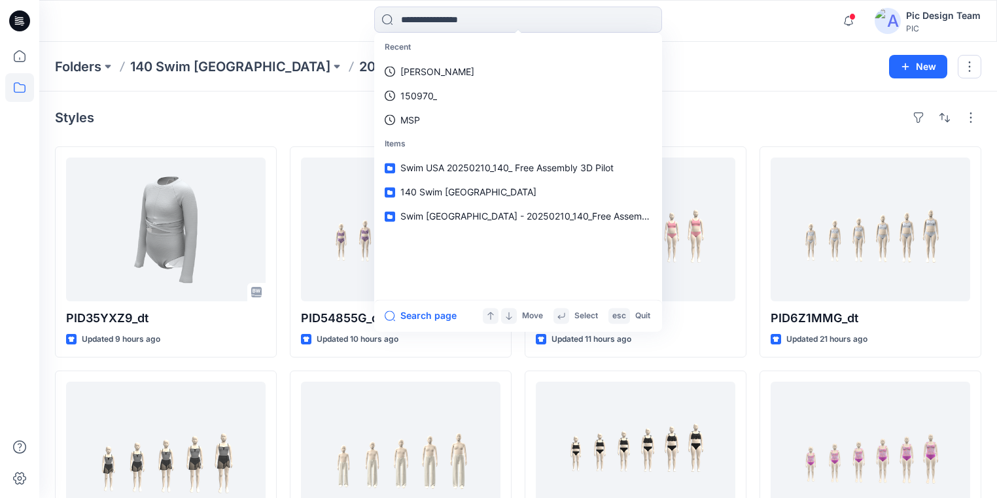
click at [780, 122] on div "Styles" at bounding box center [518, 117] width 926 height 21
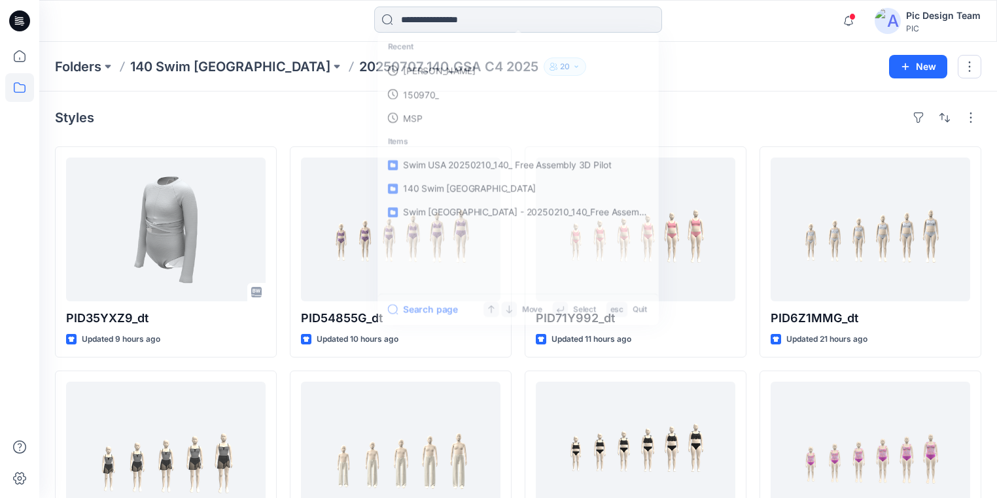
click at [473, 13] on input at bounding box center [518, 20] width 288 height 26
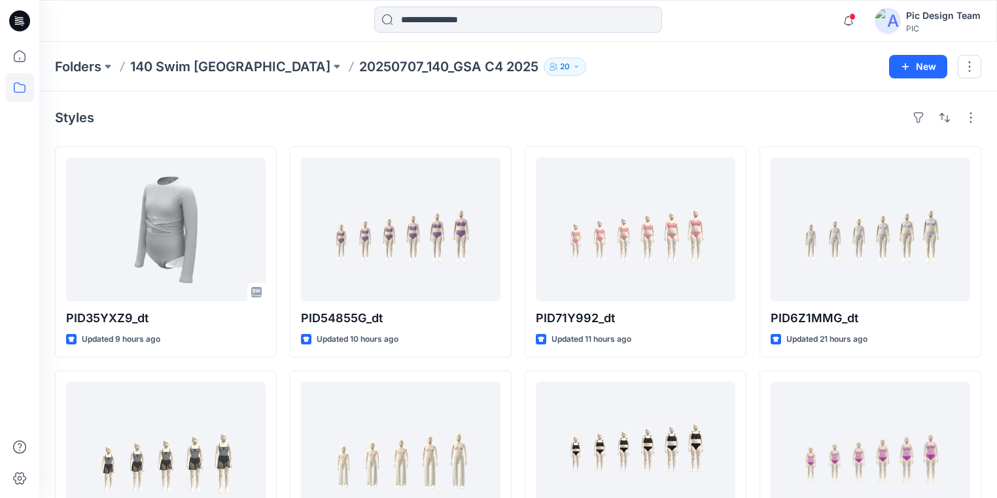
click at [311, 115] on div "Styles" at bounding box center [518, 117] width 926 height 21
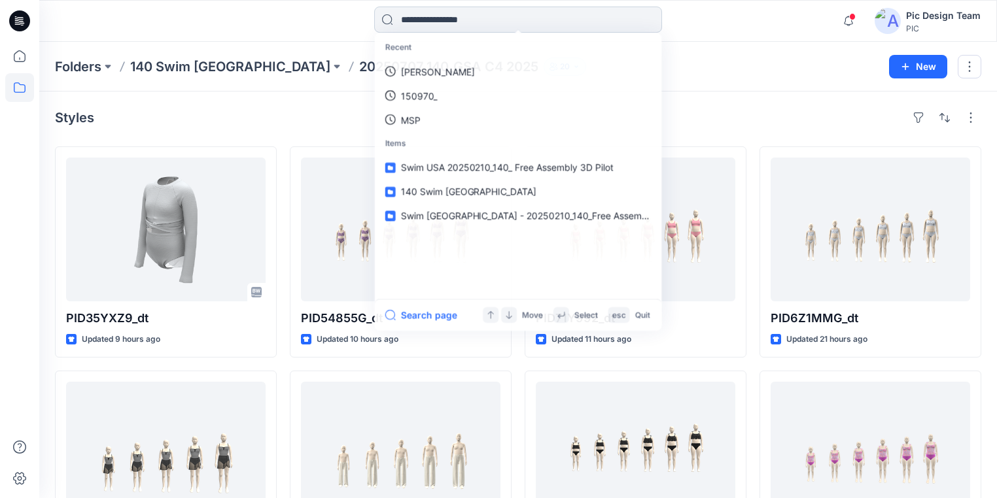
click at [394, 16] on input at bounding box center [518, 20] width 288 height 26
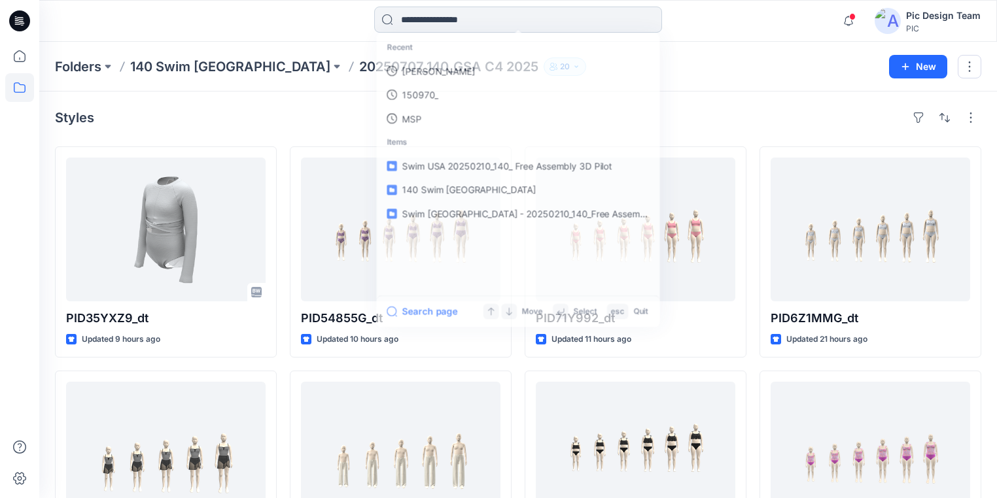
click at [387, 22] on input at bounding box center [518, 20] width 288 height 26
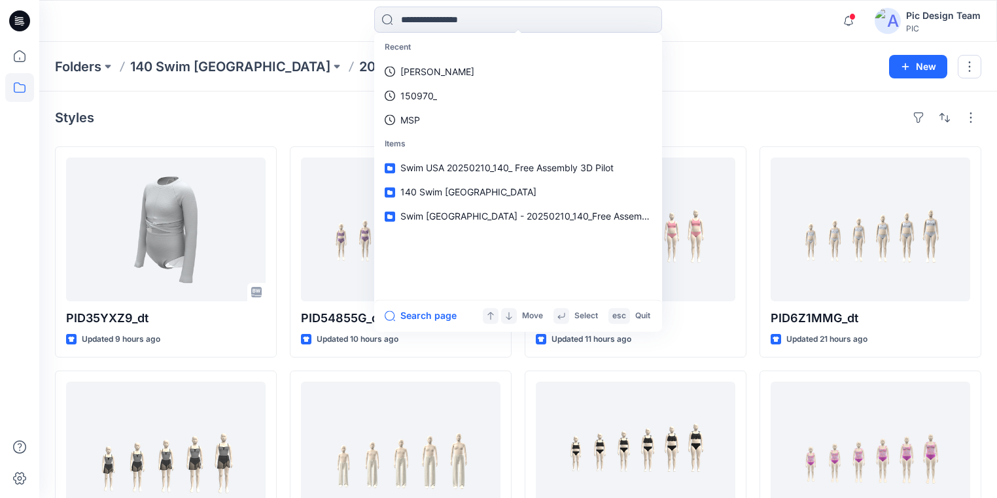
click at [701, 117] on div "Styles" at bounding box center [518, 117] width 926 height 21
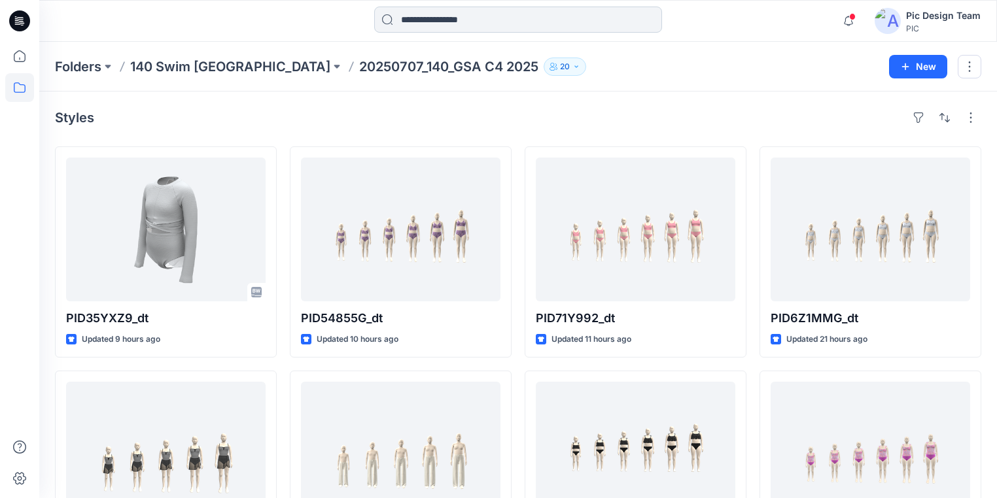
click at [434, 18] on input at bounding box center [518, 20] width 288 height 26
click at [722, 124] on div "Styles" at bounding box center [518, 117] width 926 height 21
click at [506, 24] on input at bounding box center [518, 20] width 288 height 26
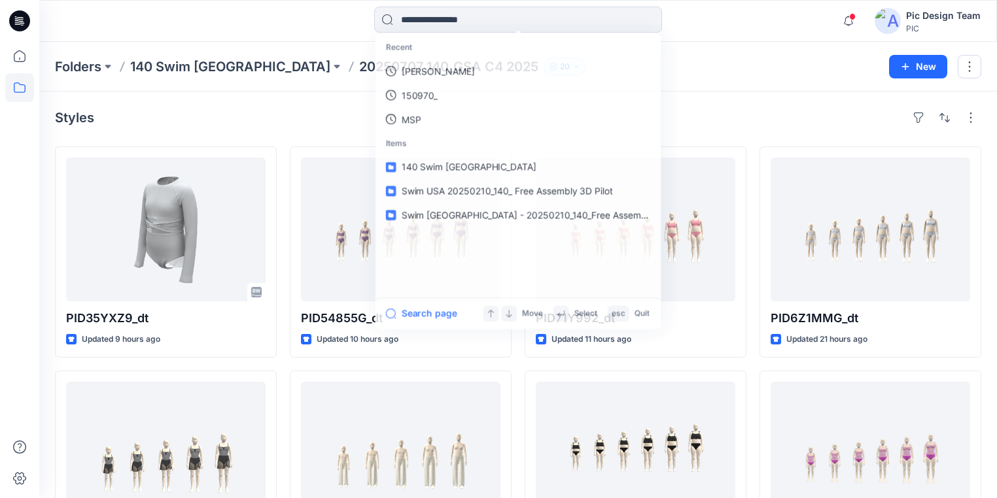
click at [334, 109] on div "Styles" at bounding box center [518, 117] width 926 height 21
click at [432, 18] on input at bounding box center [518, 20] width 288 height 26
click at [738, 118] on div "Styles" at bounding box center [518, 117] width 926 height 21
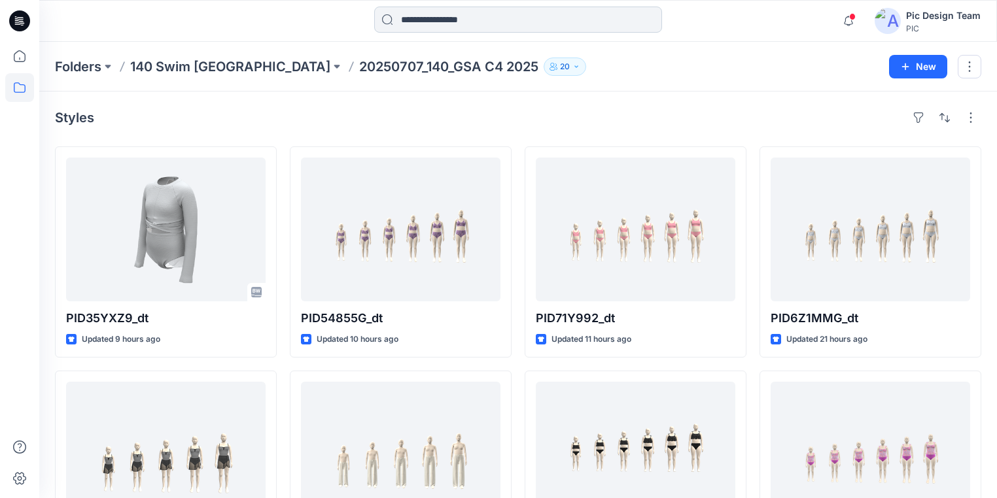
click at [497, 22] on input at bounding box center [518, 20] width 288 height 26
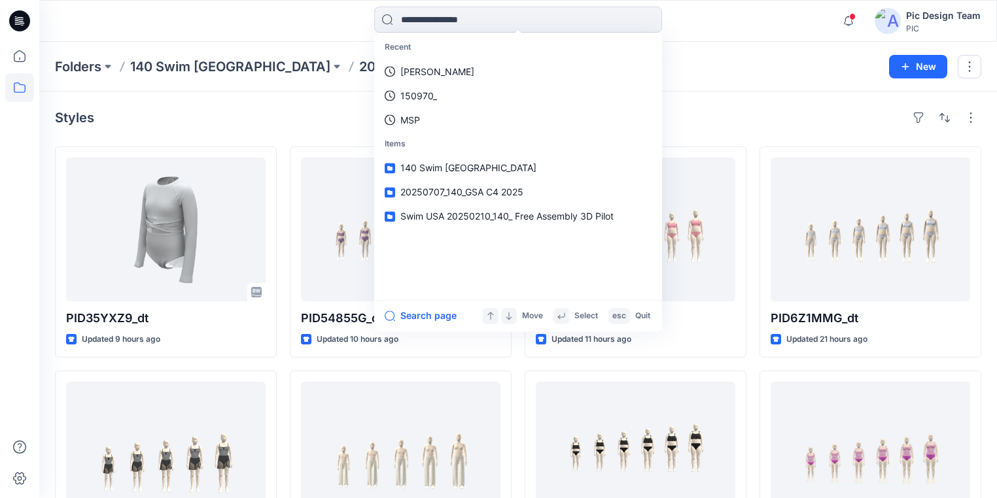
drag, startPoint x: 247, startPoint y: 129, endPoint x: 321, endPoint y: 70, distance: 94.0
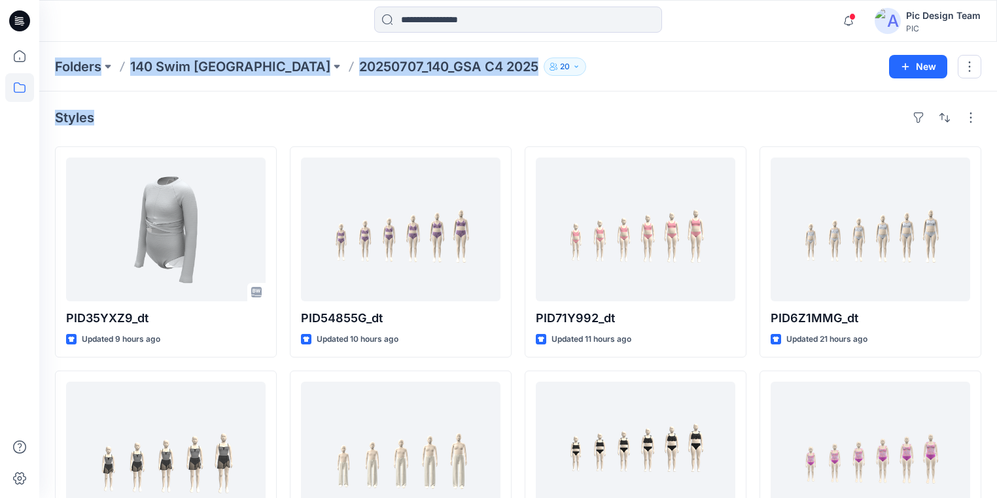
drag, startPoint x: 97, startPoint y: 119, endPoint x: 44, endPoint y: 67, distance: 74.5
click at [135, 122] on div "Styles" at bounding box center [518, 117] width 926 height 21
drag, startPoint x: 52, startPoint y: 59, endPoint x: 96, endPoint y: 112, distance: 68.8
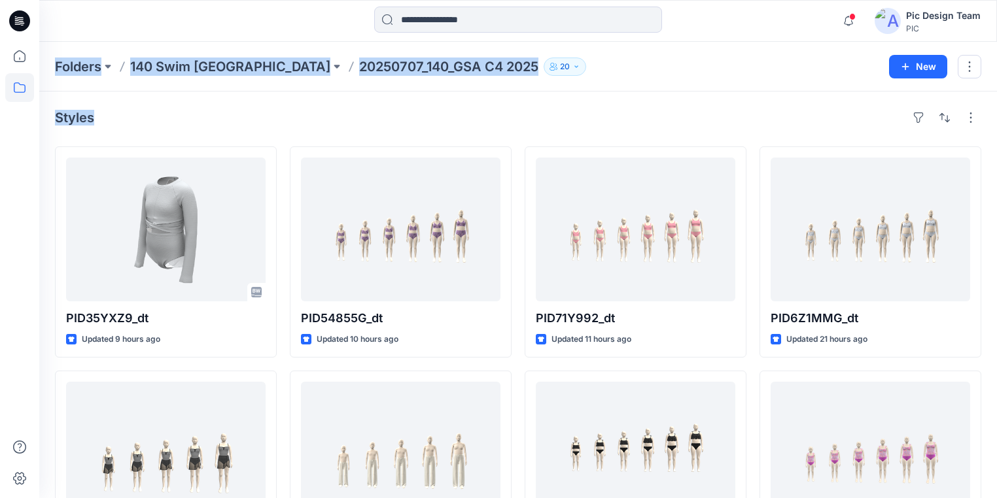
click at [94, 120] on div "Styles" at bounding box center [518, 117] width 926 height 21
drag, startPoint x: 94, startPoint y: 120, endPoint x: 47, endPoint y: 61, distance: 75.4
click at [179, 116] on div "Styles" at bounding box center [518, 117] width 926 height 21
drag, startPoint x: 101, startPoint y: 122, endPoint x: 54, endPoint y: 66, distance: 72.9
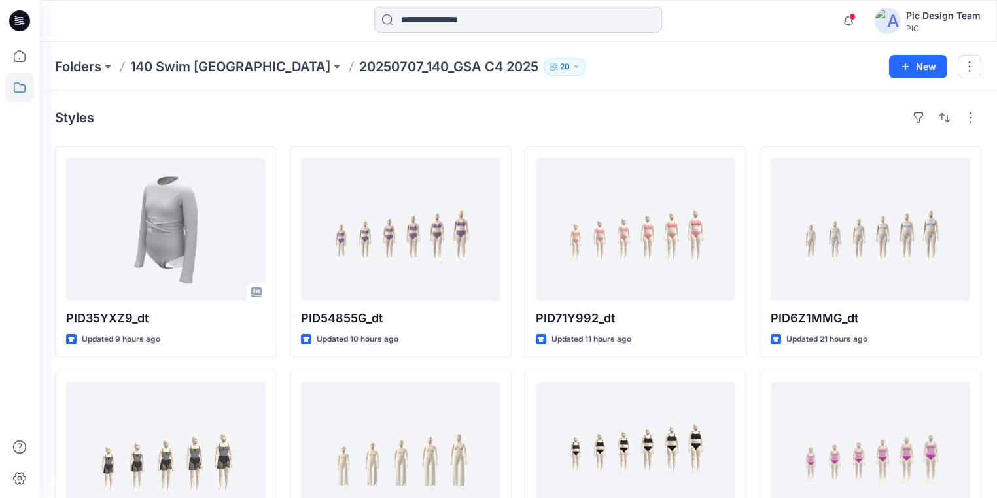
click at [551, 21] on input at bounding box center [518, 20] width 288 height 26
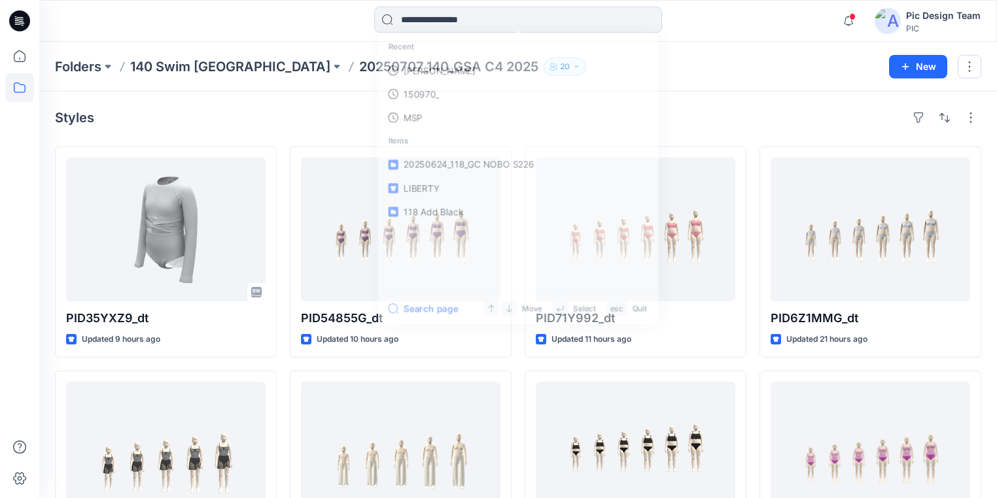
click at [232, 117] on div "Styles" at bounding box center [518, 117] width 926 height 21
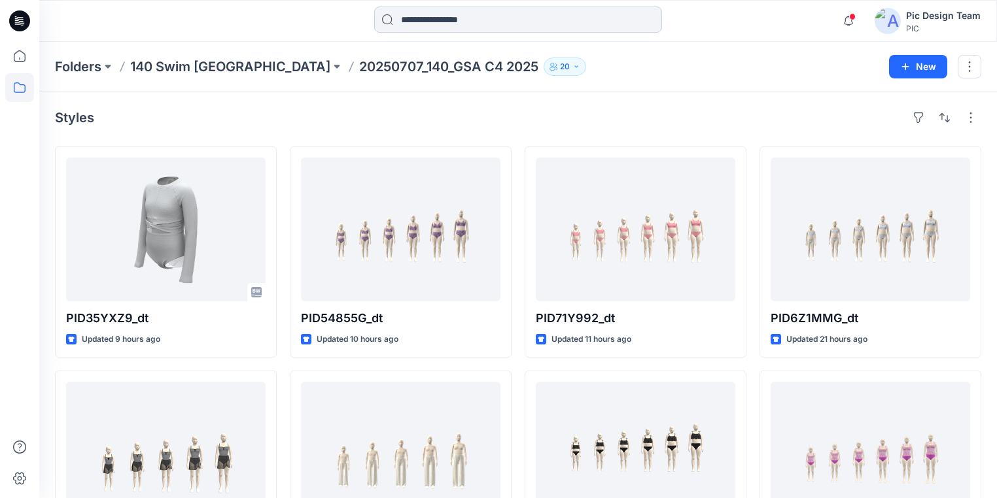
click at [450, 16] on input at bounding box center [518, 20] width 288 height 26
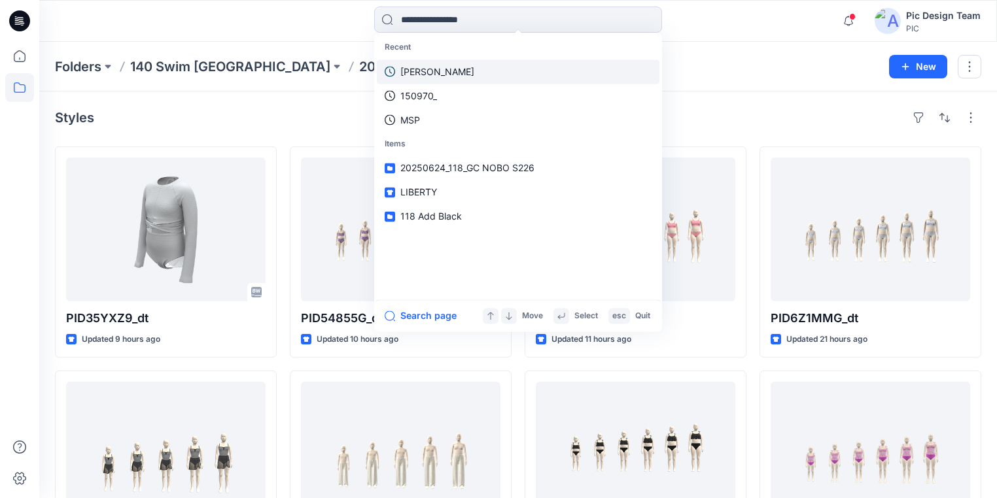
click at [434, 73] on p "Yeshmi Randike" at bounding box center [437, 72] width 74 height 14
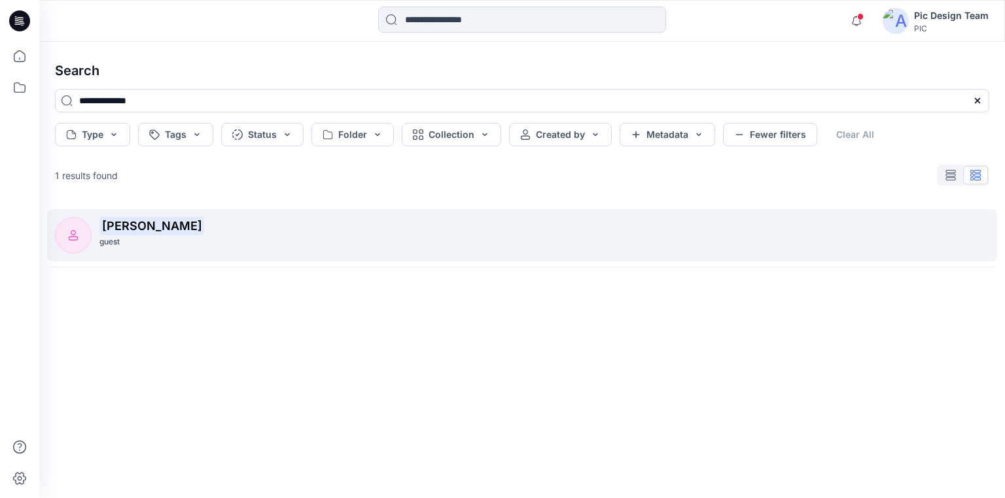
click at [143, 237] on div "guest" at bounding box center [544, 242] width 890 height 14
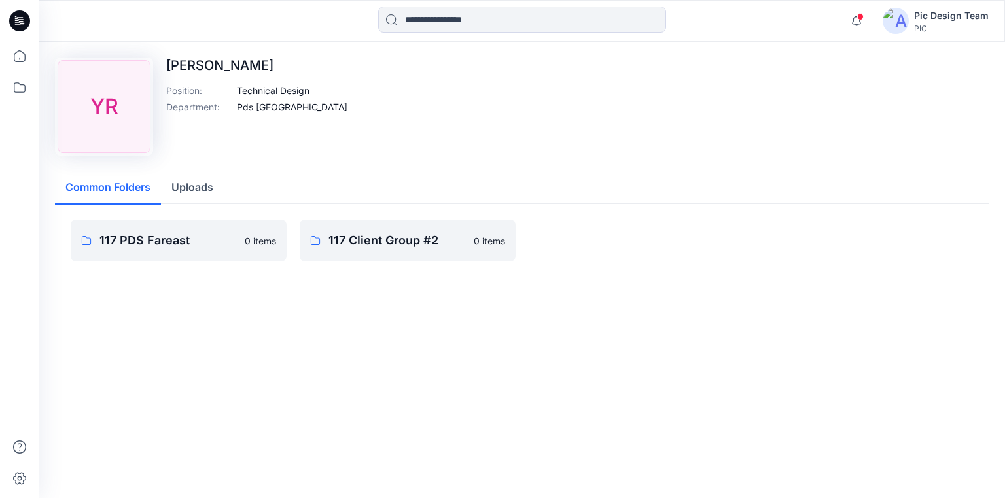
click at [26, 13] on icon at bounding box center [19, 21] width 21 height 42
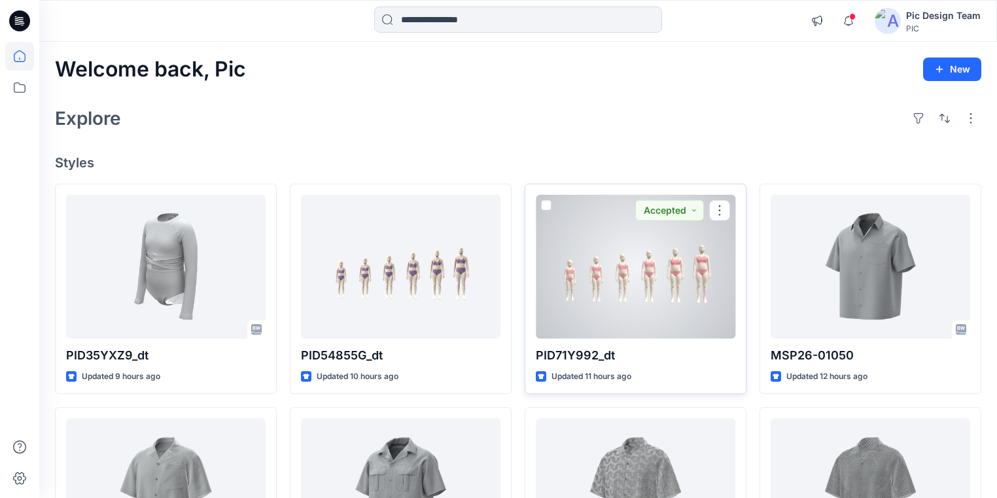
click at [697, 364] on p "PID71Y992_dt" at bounding box center [635, 356] width 199 height 18
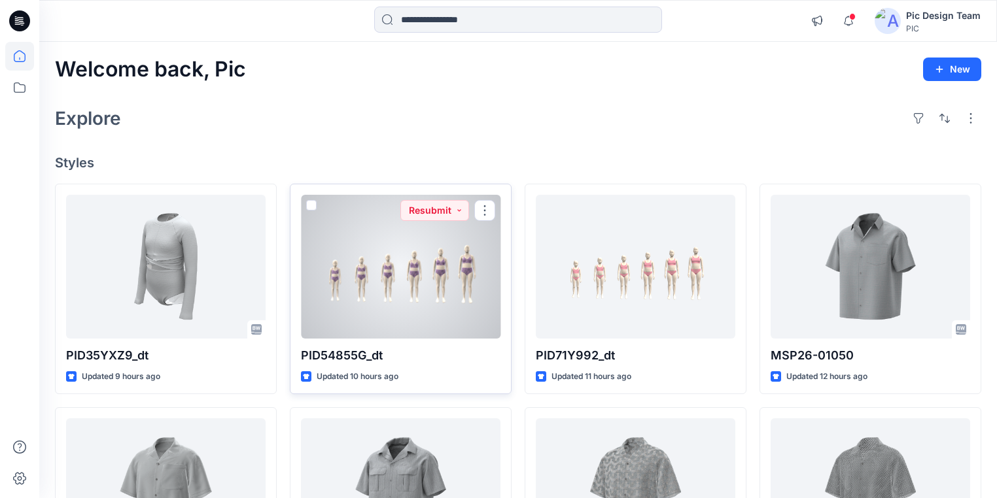
click at [324, 358] on p "PID54855G_dt" at bounding box center [400, 356] width 199 height 18
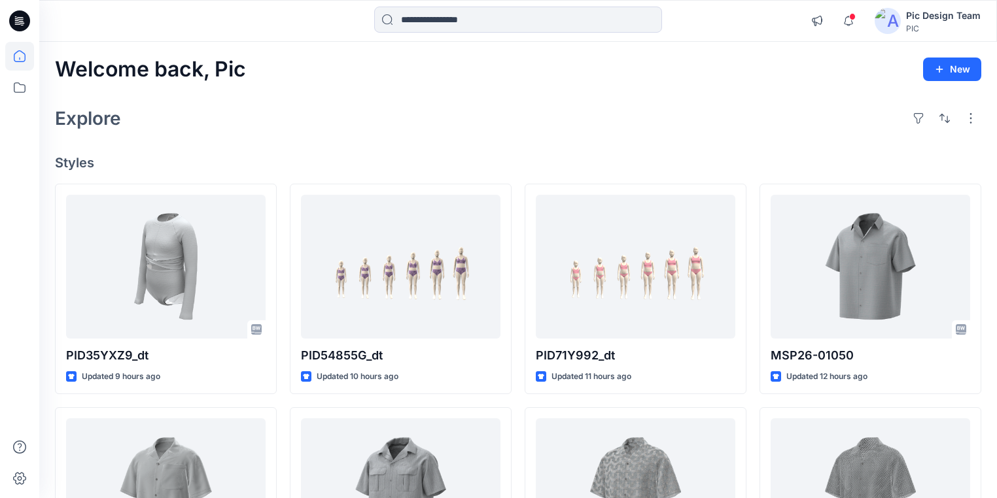
click at [365, 107] on div "Explore" at bounding box center [518, 118] width 926 height 31
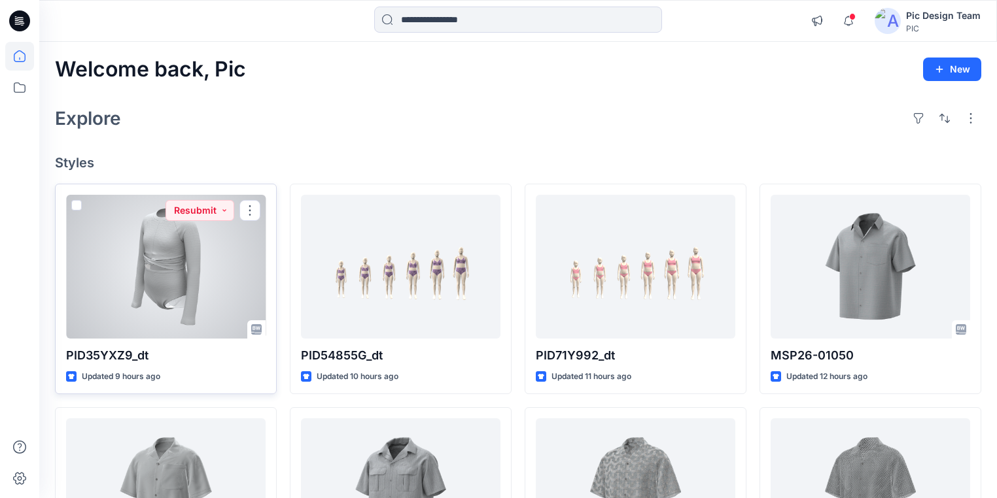
click at [185, 292] on div at bounding box center [165, 267] width 199 height 144
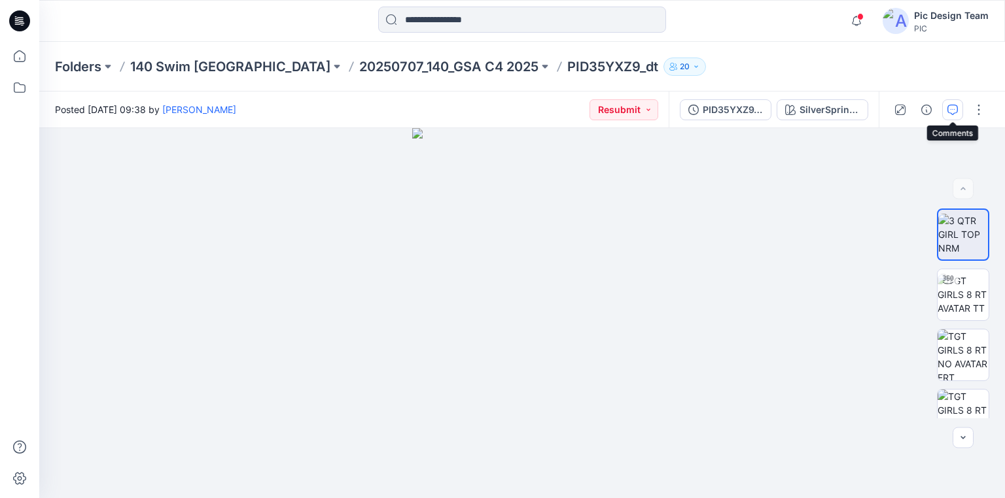
click at [951, 107] on icon "button" at bounding box center [952, 110] width 10 height 10
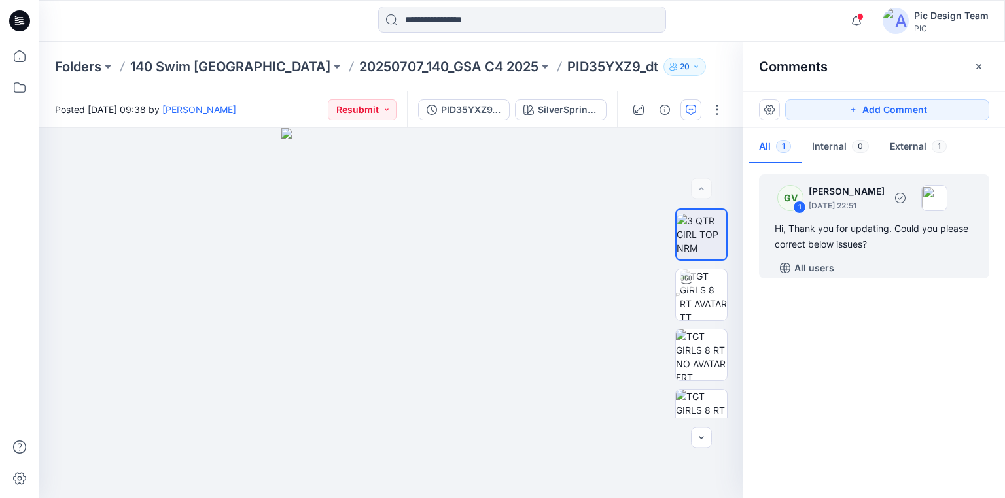
click at [882, 216] on div "GV 1 George Voulgaris August 15, 2025 22:51 Hi, Thank you for updating. Could y…" at bounding box center [874, 227] width 230 height 104
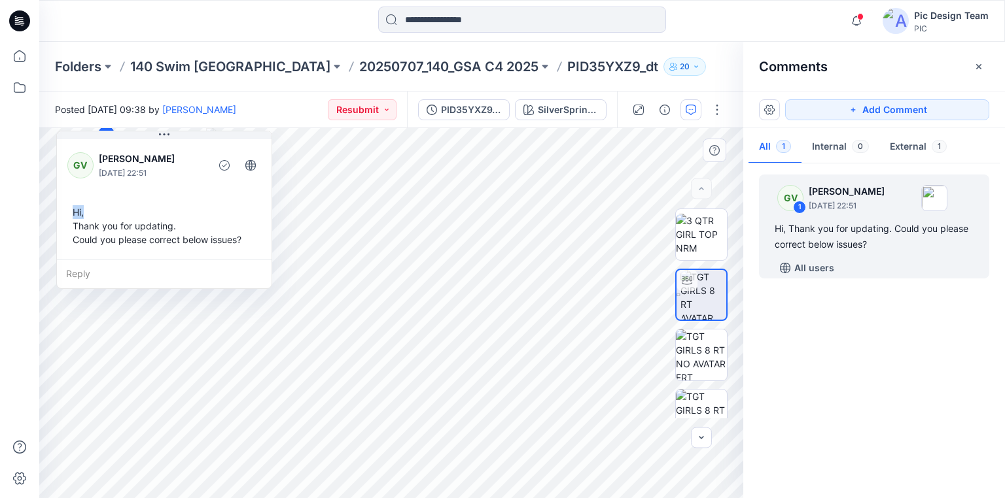
drag, startPoint x: 252, startPoint y: 227, endPoint x: 230, endPoint y: 152, distance: 78.4
click at [222, 140] on div "GV George Voulgaris August 15, 2025 22:51 Hi, Thank you for updating. Could you…" at bounding box center [164, 198] width 215 height 123
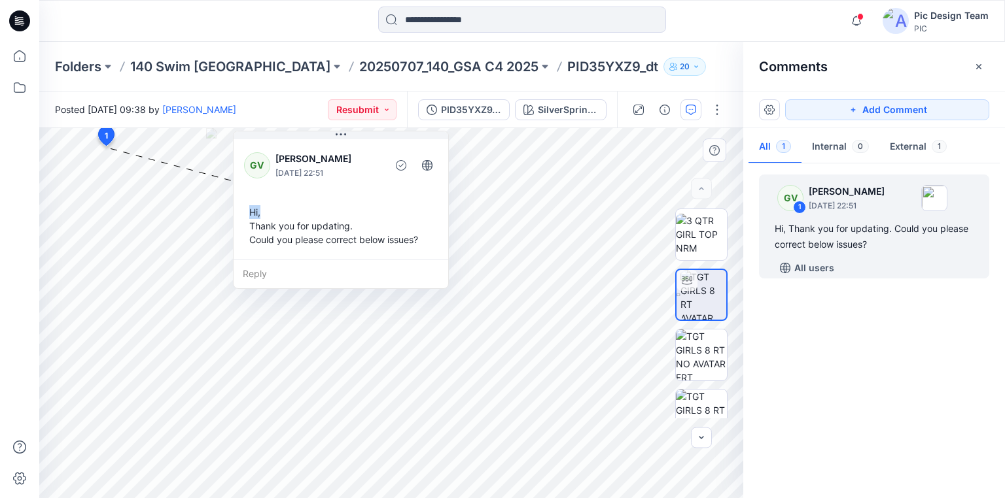
drag, startPoint x: 229, startPoint y: 213, endPoint x: 406, endPoint y: 177, distance: 180.2
click at [406, 177] on div "GV George Voulgaris August 15, 2025 22:51 Hi, Thank you for updating. Could you…" at bounding box center [341, 198] width 215 height 123
click at [699, 297] on img at bounding box center [703, 295] width 46 height 50
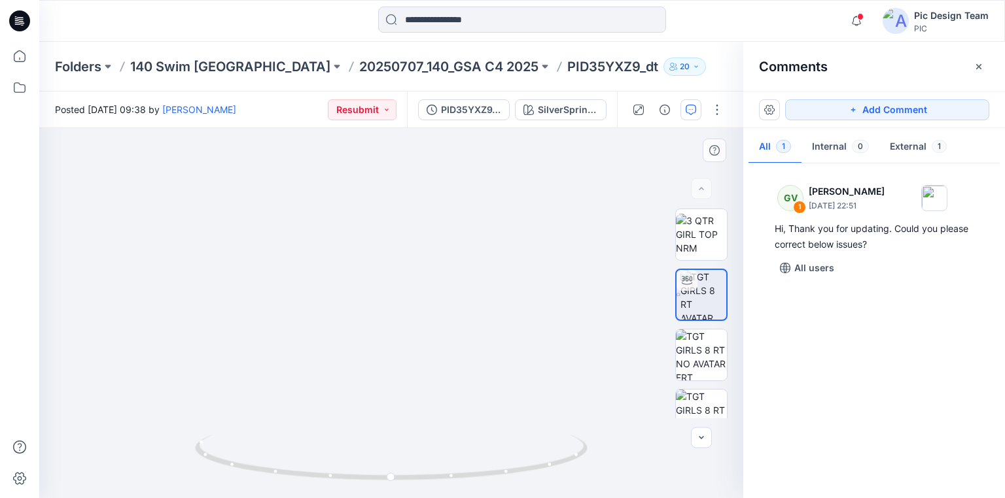
drag, startPoint x: 402, startPoint y: 297, endPoint x: 379, endPoint y: 385, distance: 91.2
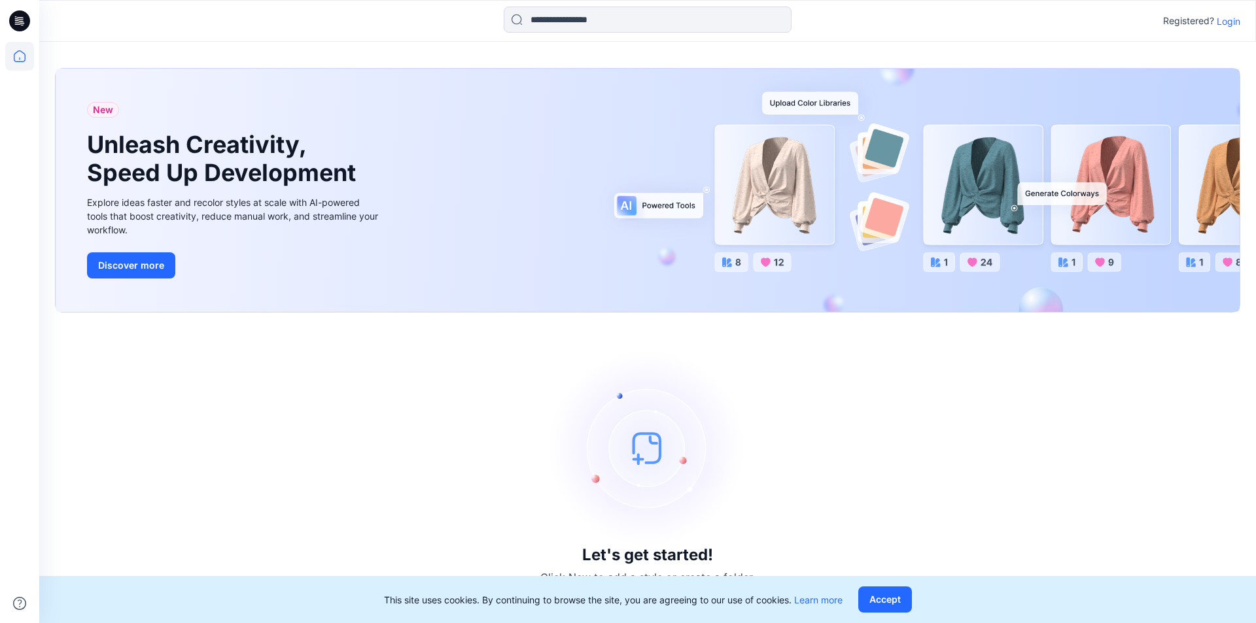
click at [1228, 22] on p "Login" at bounding box center [1229, 21] width 24 height 14
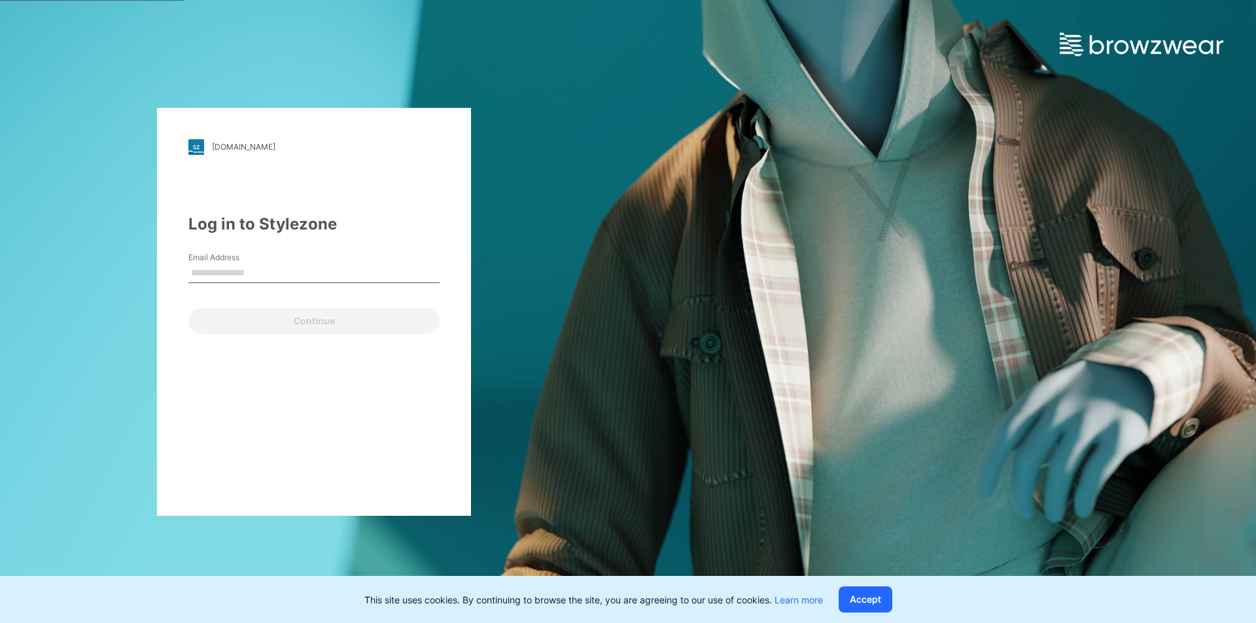
type input "**********"
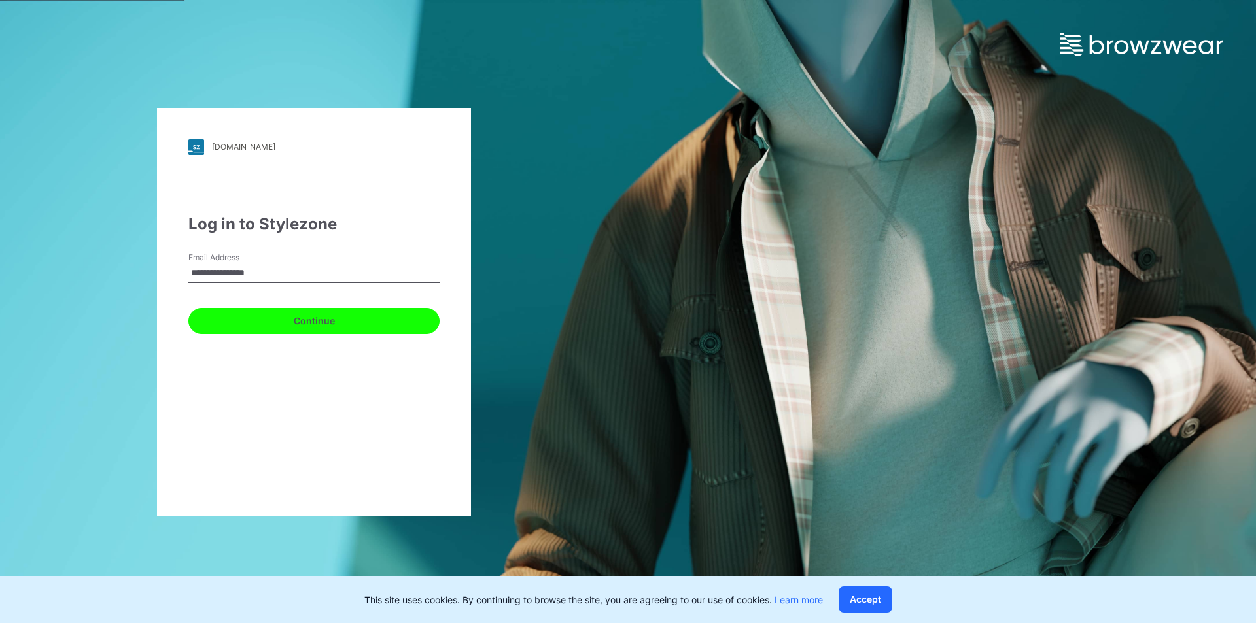
click at [339, 317] on button "Continue" at bounding box center [313, 321] width 251 height 26
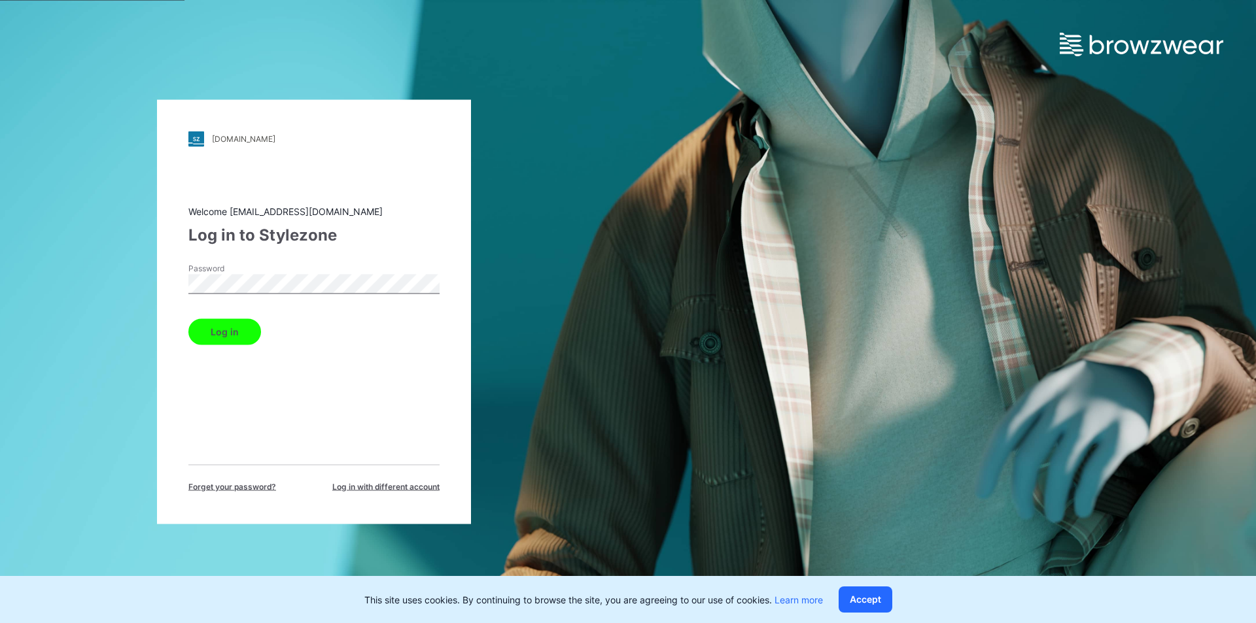
click at [237, 336] on button "Log in" at bounding box center [224, 332] width 73 height 26
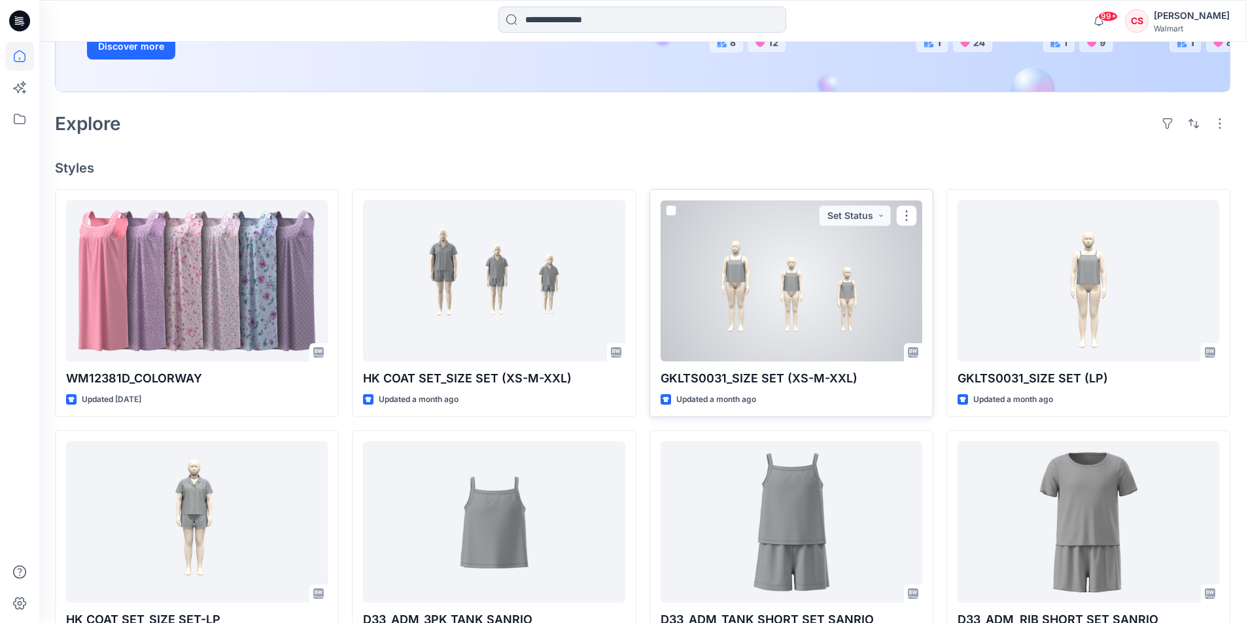
scroll to position [392, 0]
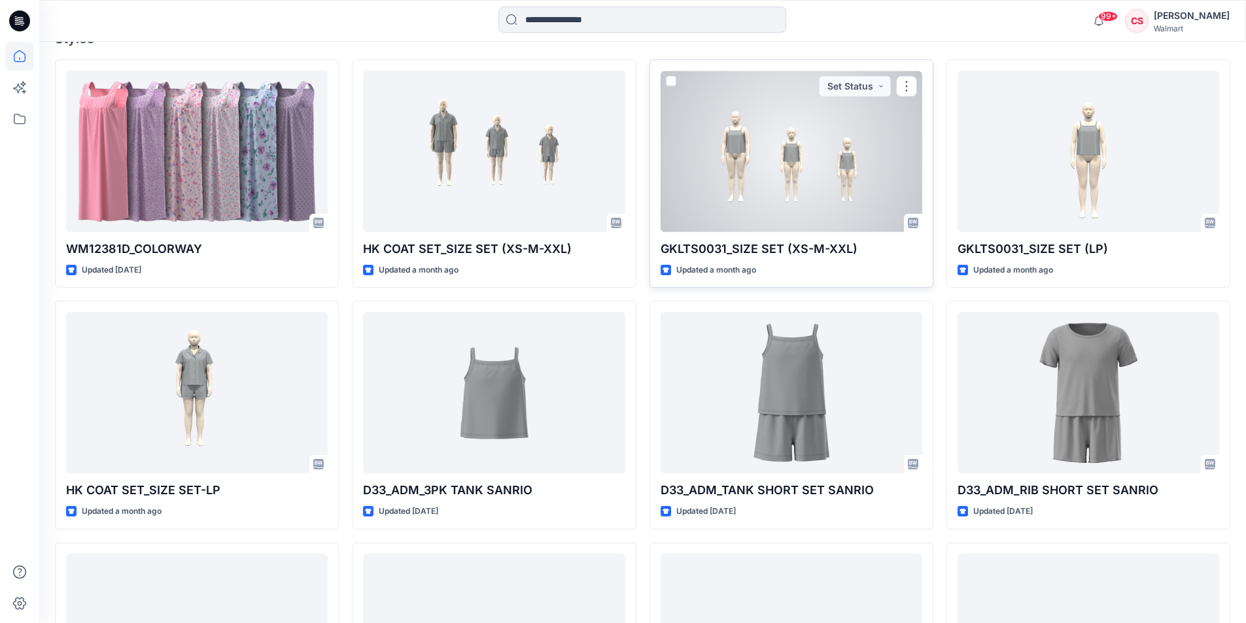
click at [727, 166] on div at bounding box center [792, 152] width 262 height 162
